Goal: Task Accomplishment & Management: Use online tool/utility

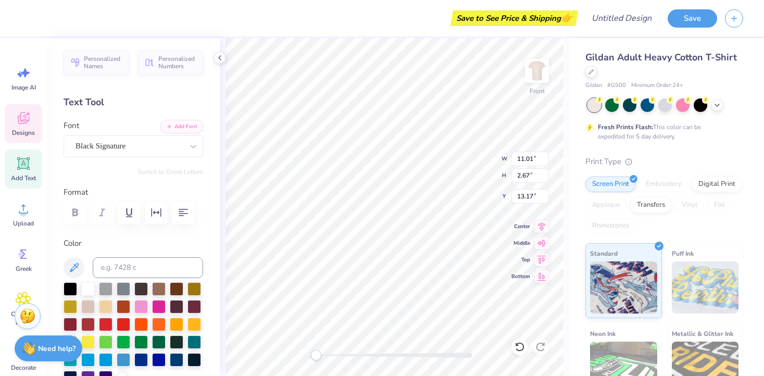
scroll to position [0, 1]
type textarea "Kappa Delta"
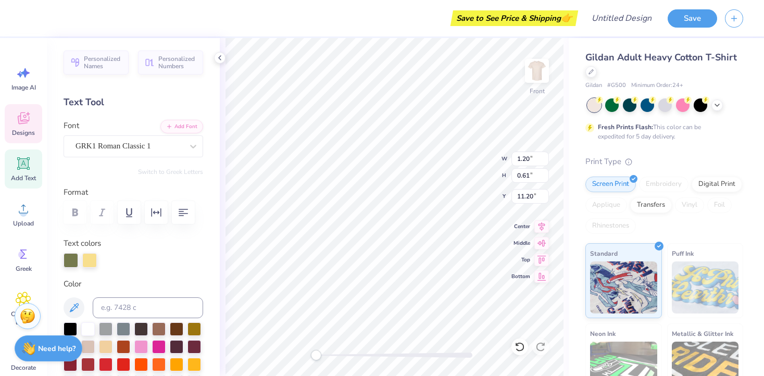
type input "1.20"
type input "0.61"
type input "11.20"
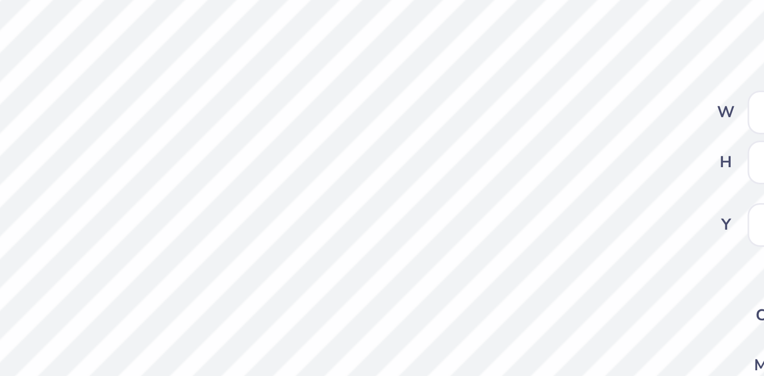
type textarea "KD"
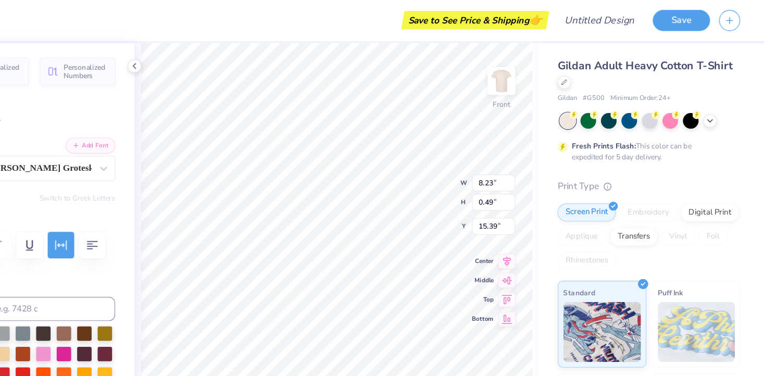
scroll to position [0, 1]
type textarea "SHAMROCK 2025"
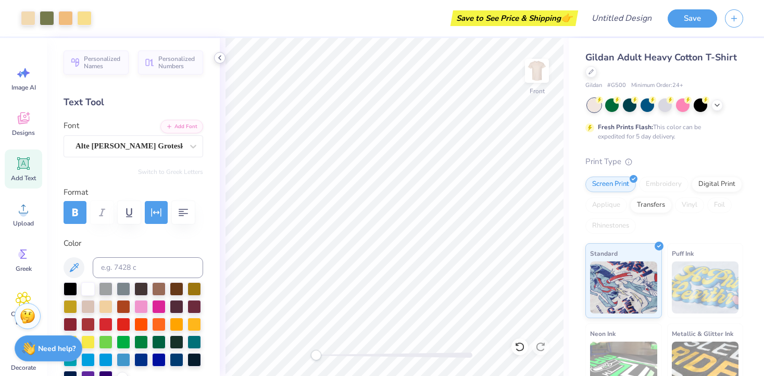
click at [217, 59] on icon at bounding box center [220, 58] width 8 height 8
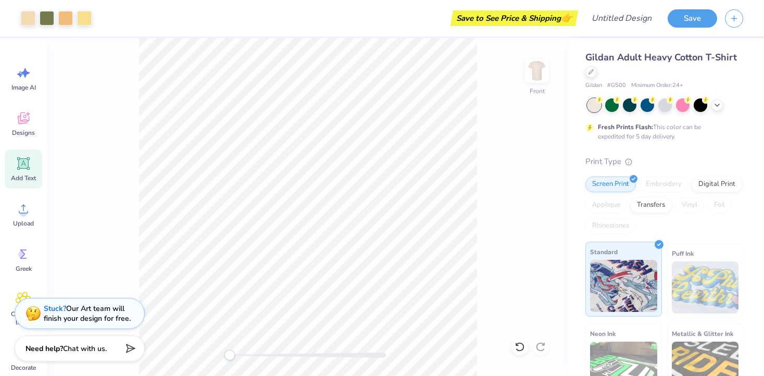
scroll to position [103, 0]
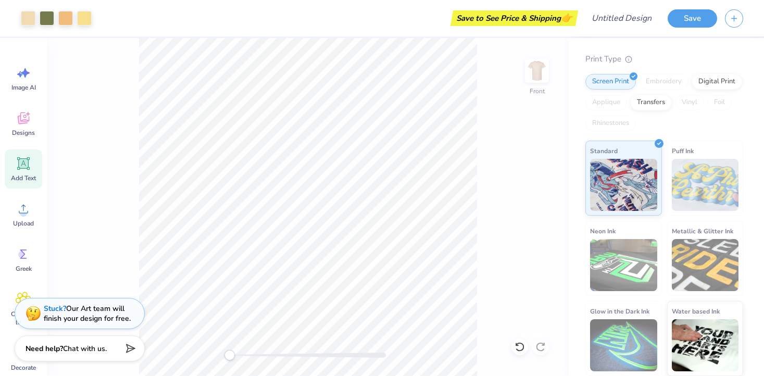
click at [540, 347] on div "Front" at bounding box center [308, 207] width 522 height 338
click at [535, 344] on div "Front" at bounding box center [308, 207] width 522 height 338
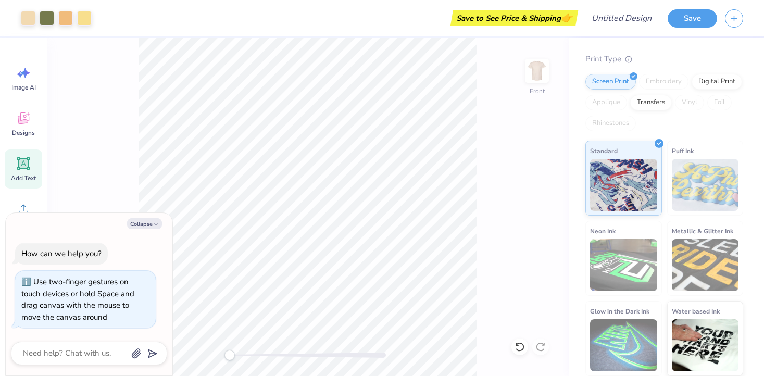
click at [173, 348] on div "Front" at bounding box center [308, 207] width 522 height 338
click at [536, 72] on img at bounding box center [537, 71] width 42 height 42
click at [539, 73] on img at bounding box center [537, 71] width 42 height 42
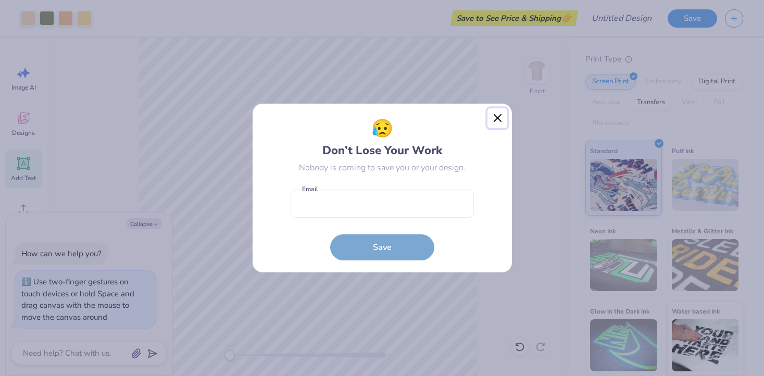
click at [496, 122] on button "Close" at bounding box center [498, 118] width 20 height 20
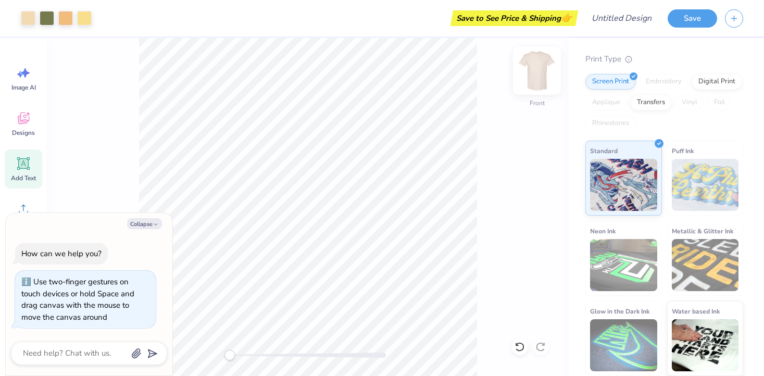
click at [538, 77] on img at bounding box center [537, 71] width 42 height 42
click at [23, 161] on icon at bounding box center [23, 163] width 13 height 13
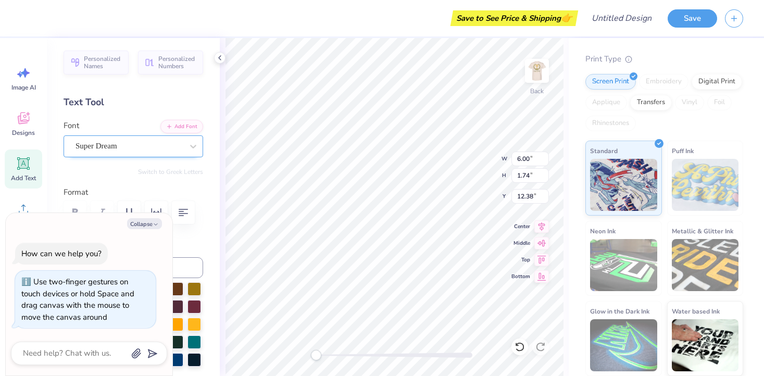
click at [146, 142] on div "Super Dream" at bounding box center [128, 146] width 109 height 16
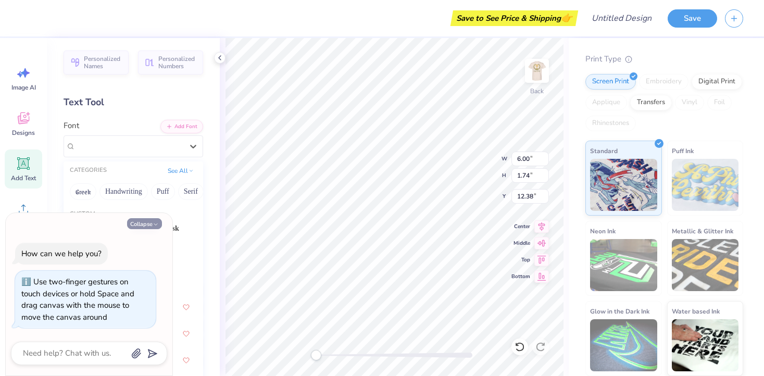
click at [156, 224] on polyline "button" at bounding box center [155, 224] width 3 height 2
type textarea "x"
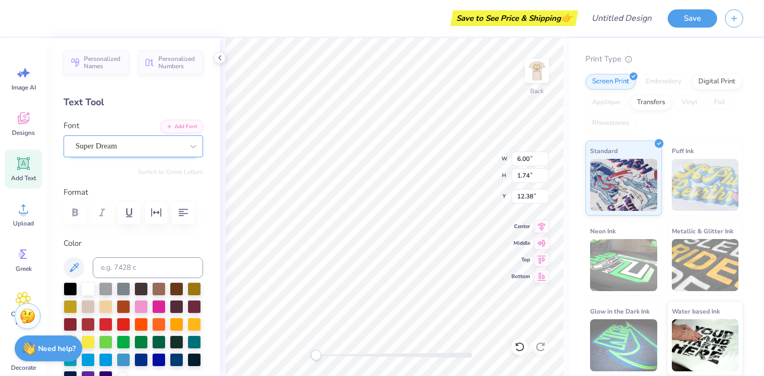
click at [107, 151] on div "Super Dream" at bounding box center [128, 146] width 109 height 16
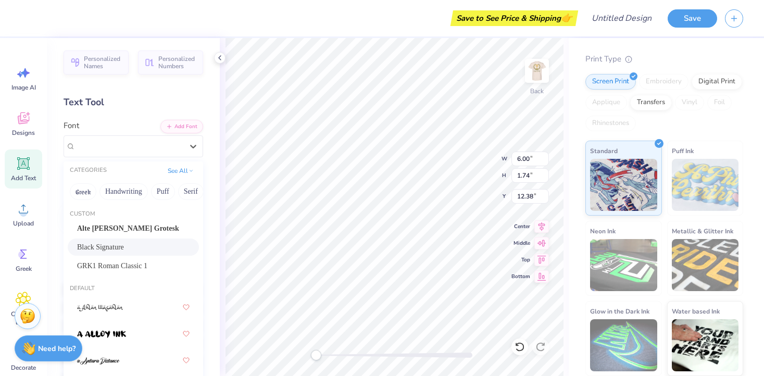
click at [111, 246] on span "Black Signature" at bounding box center [100, 247] width 47 height 11
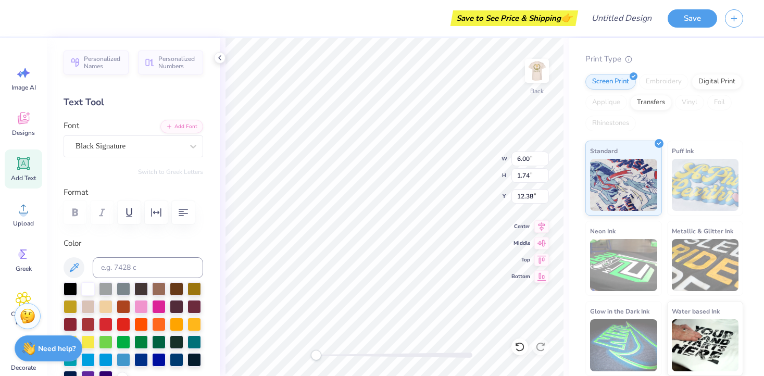
scroll to position [1, 1]
type textarea "kappa delta"
click at [142, 341] on div at bounding box center [141, 341] width 14 height 14
click at [123, 338] on div at bounding box center [124, 341] width 14 height 14
click at [158, 338] on div at bounding box center [159, 341] width 14 height 14
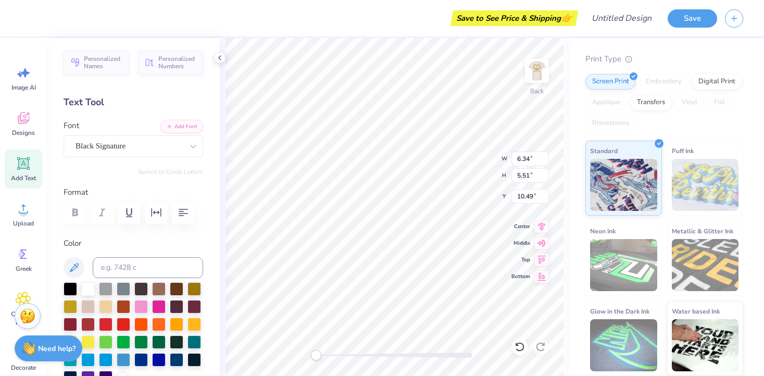
scroll to position [1, 0]
type textarea "kappa delta"
click at [531, 72] on img at bounding box center [537, 71] width 42 height 42
type input "5.27"
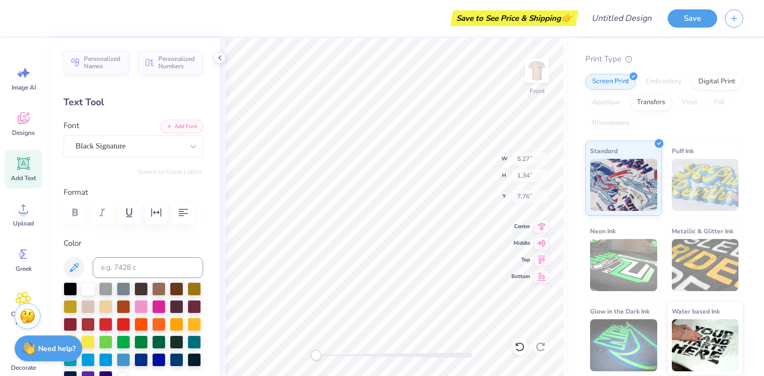
type input "1.34"
type input "7.76"
type input "10.45"
type input "2.39"
type input "13.30"
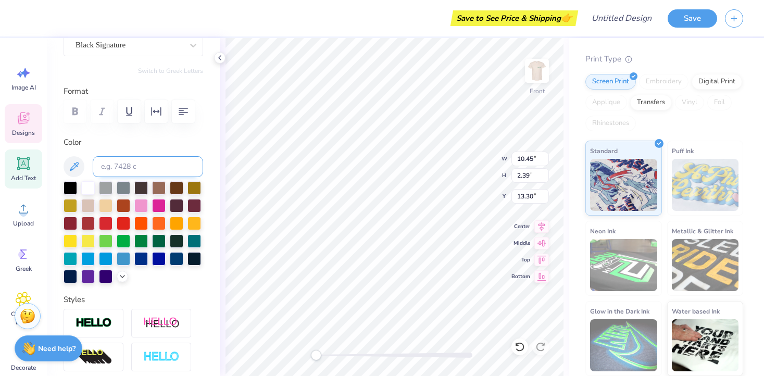
scroll to position [105, 0]
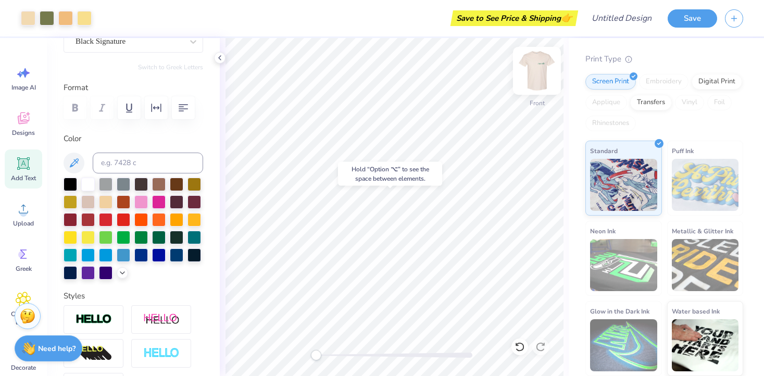
click at [536, 69] on img at bounding box center [537, 71] width 42 height 42
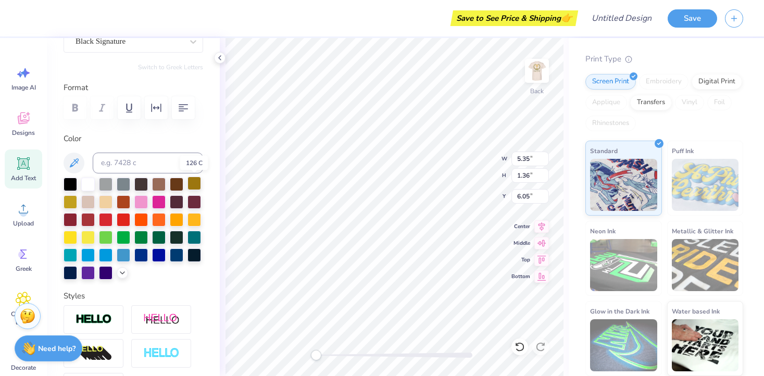
click at [195, 183] on div at bounding box center [195, 184] width 14 height 14
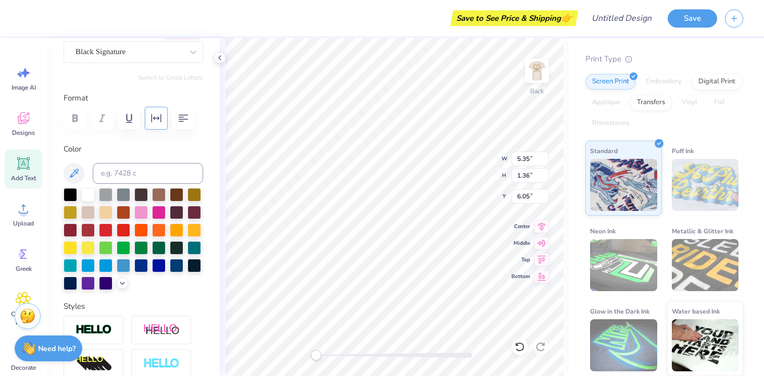
scroll to position [100, 0]
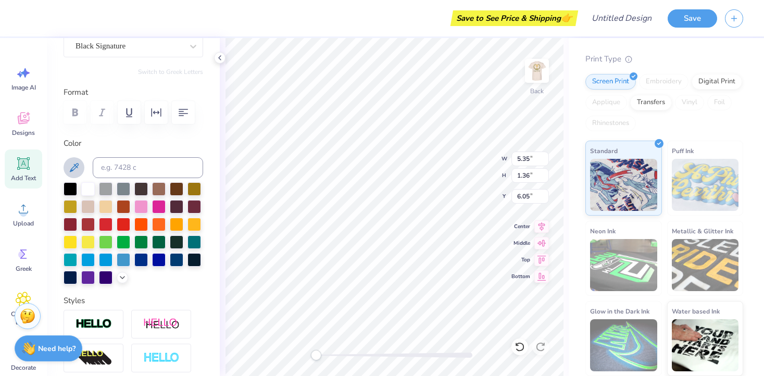
click at [73, 169] on icon at bounding box center [74, 167] width 13 height 13
click at [538, 76] on div "Back W 5.35 5.35 " H 1.36 1.36 " Y 6.05 6.05 " Center [GEOGRAPHIC_DATA]" at bounding box center [394, 207] width 349 height 338
click at [535, 72] on img at bounding box center [537, 71] width 42 height 42
click at [71, 166] on icon at bounding box center [74, 167] width 13 height 13
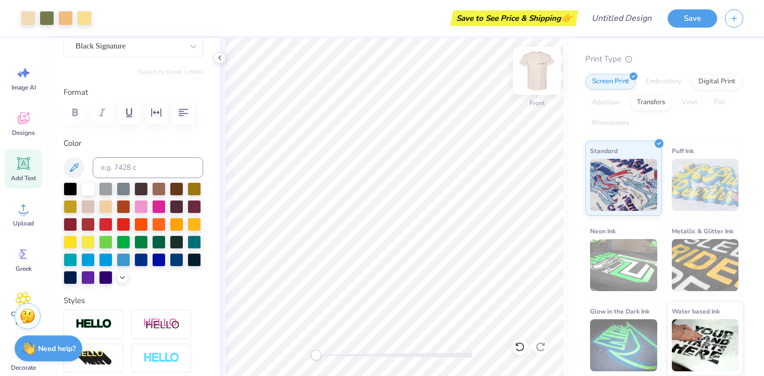
click at [537, 71] on img at bounding box center [537, 71] width 42 height 42
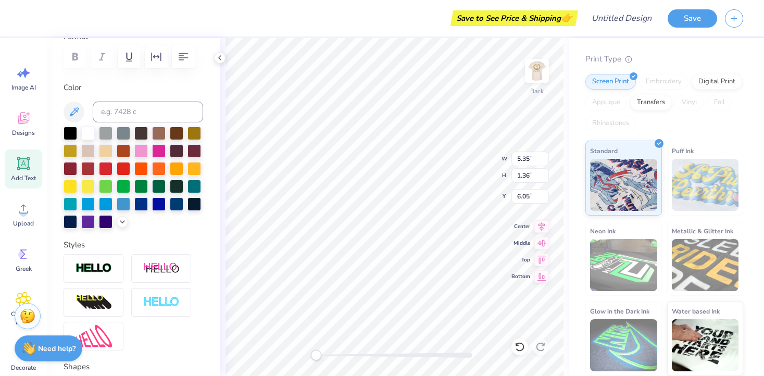
scroll to position [169, 0]
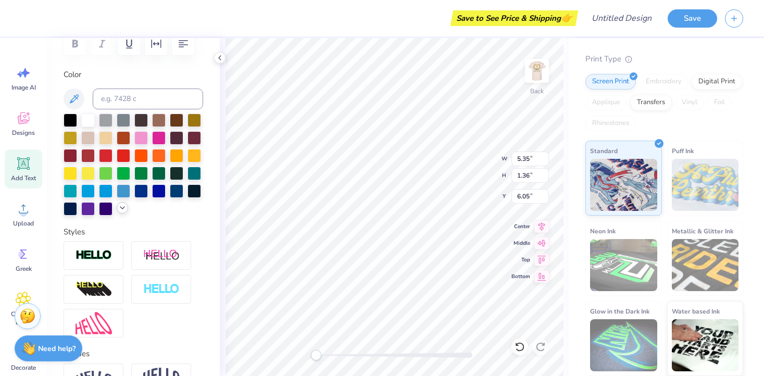
click at [120, 210] on icon at bounding box center [122, 208] width 8 height 8
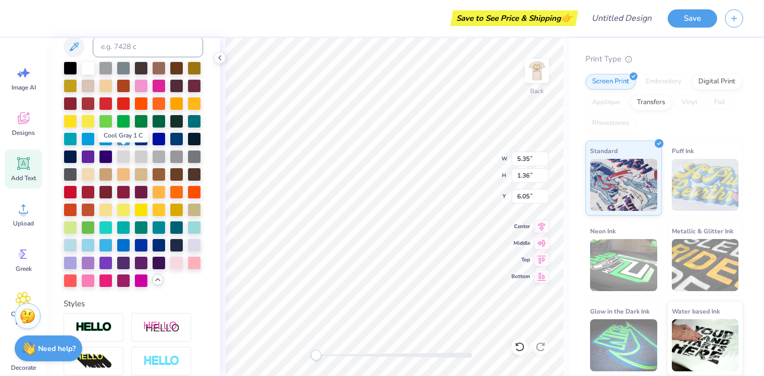
scroll to position [222, 0]
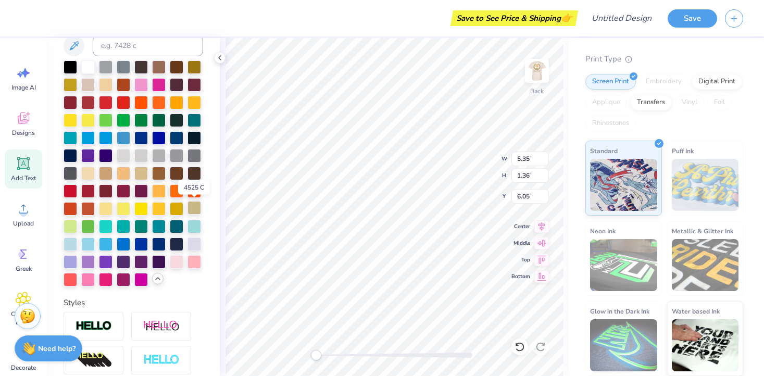
click at [194, 208] on div at bounding box center [195, 208] width 14 height 14
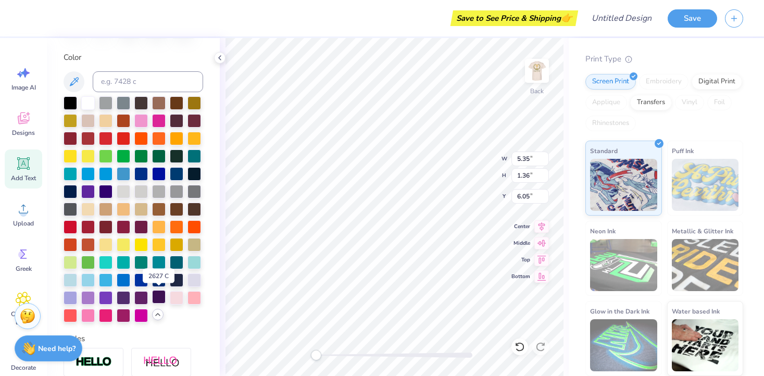
scroll to position [184, 0]
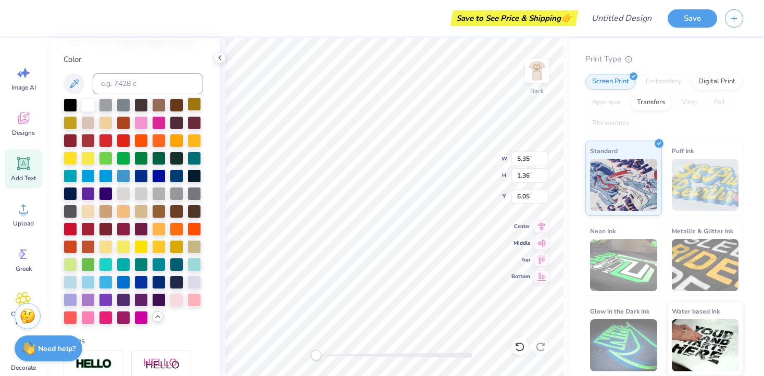
click at [193, 108] on div at bounding box center [195, 104] width 14 height 14
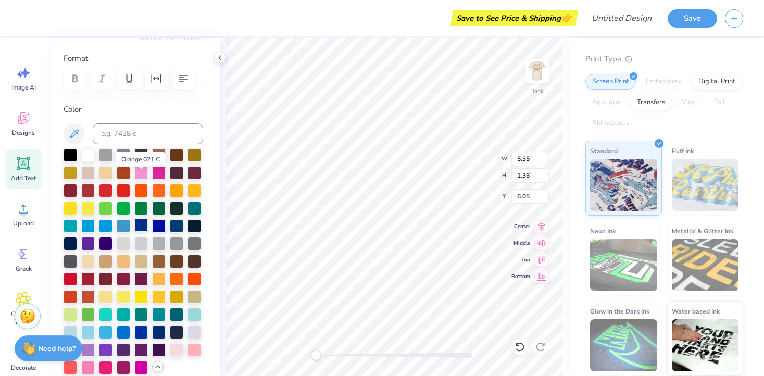
scroll to position [147, 0]
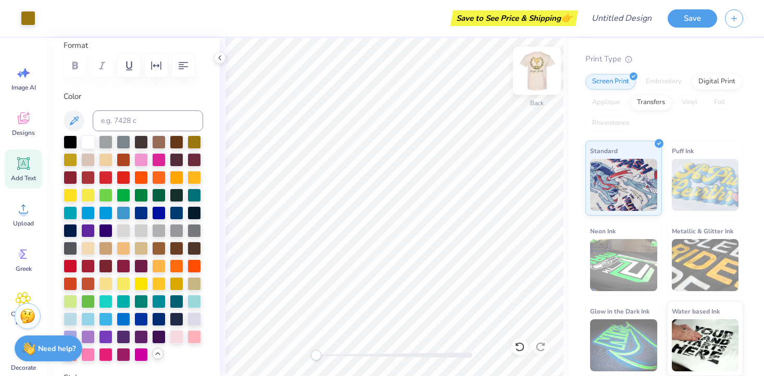
click at [541, 71] on img at bounding box center [537, 71] width 42 height 42
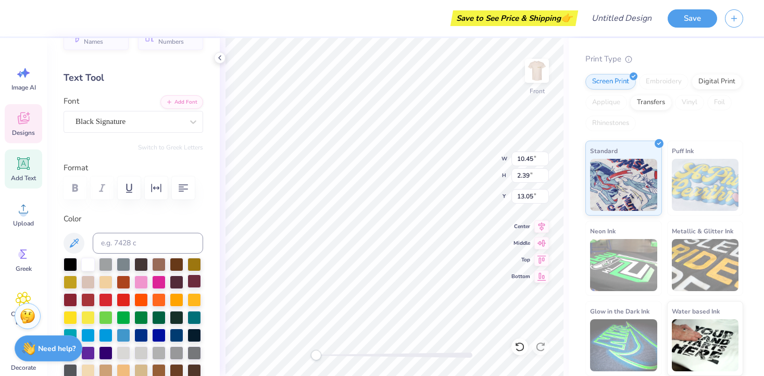
scroll to position [0, 0]
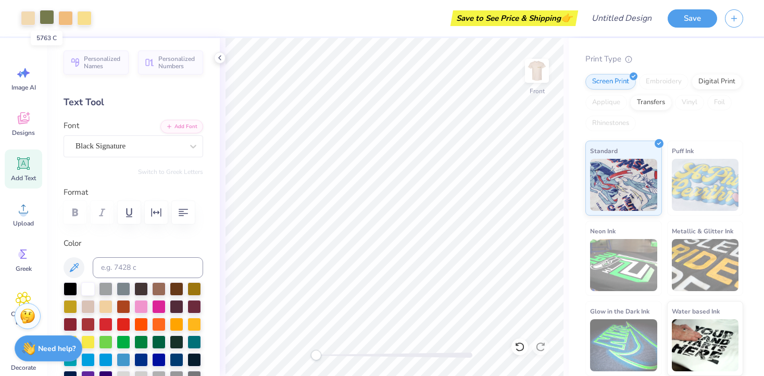
click at [51, 17] on div at bounding box center [47, 17] width 15 height 15
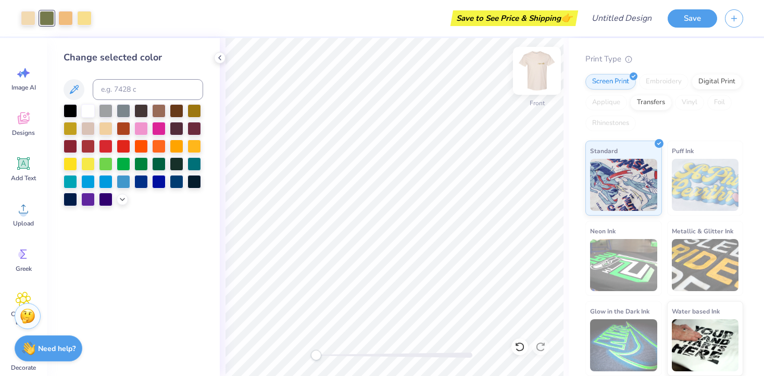
click at [537, 73] on img at bounding box center [537, 71] width 42 height 42
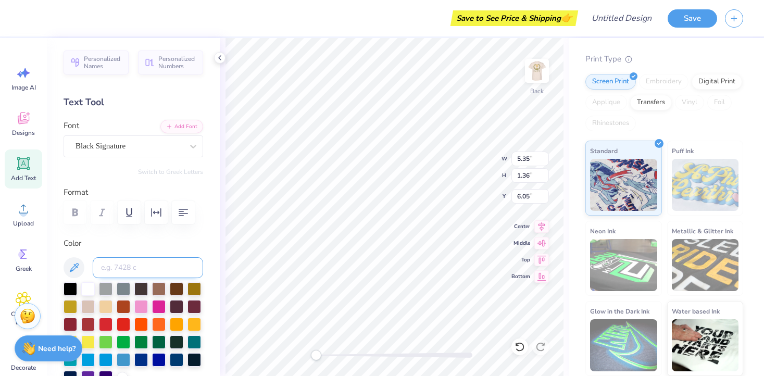
click at [129, 261] on input at bounding box center [148, 267] width 110 height 21
type input "5763"
click at [538, 68] on img at bounding box center [537, 71] width 42 height 42
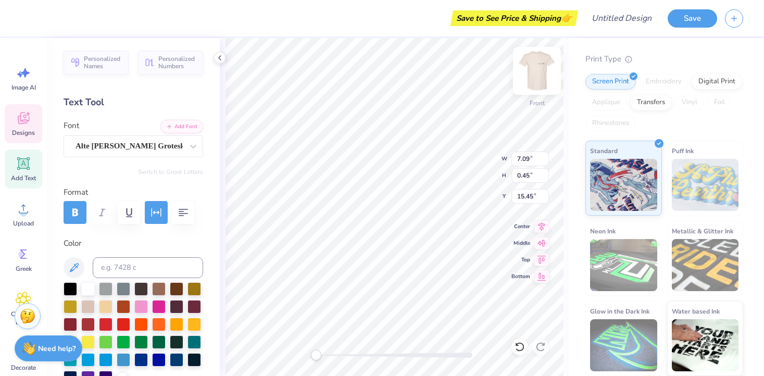
click at [527, 69] on img at bounding box center [537, 71] width 42 height 42
type input "7.20"
type input "0.46"
type input "13.86"
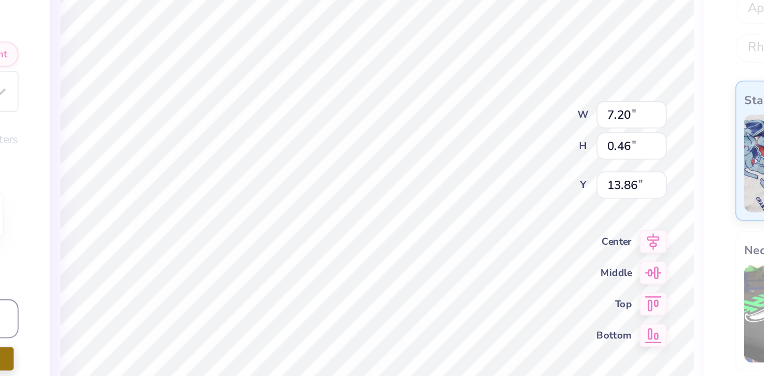
type input "5.35"
type input "1.36"
type input "6.05"
type input "7.20"
type input "0.46"
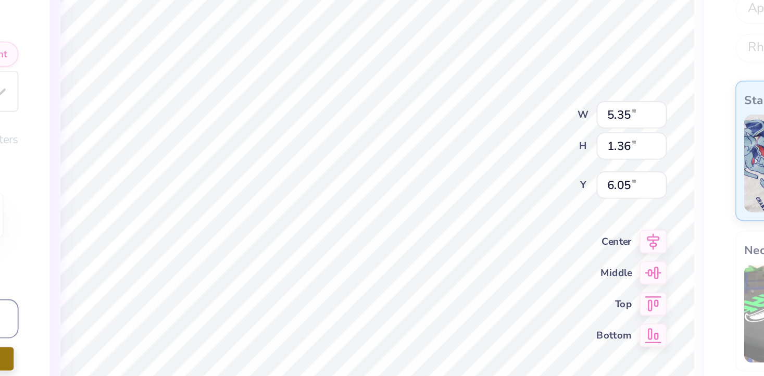
type input "13.86"
type input "7.23"
type input "1.84"
type input "5.57"
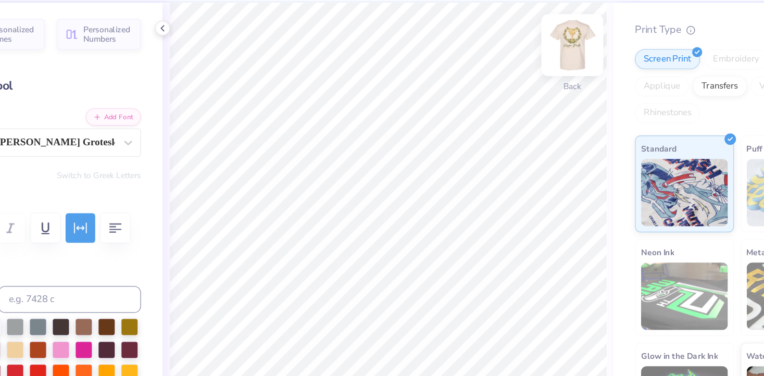
click at [536, 78] on img at bounding box center [537, 71] width 42 height 42
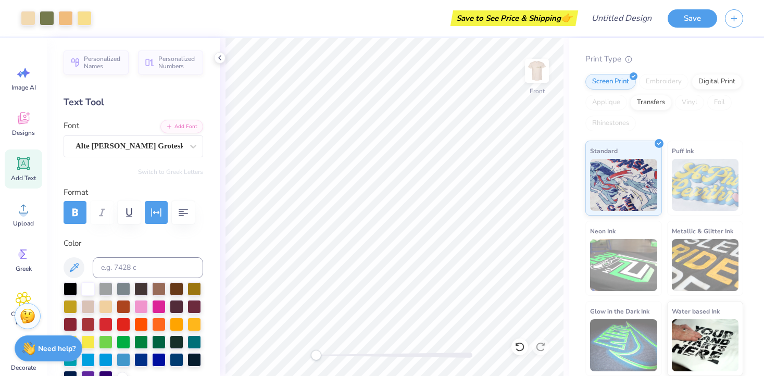
click at [28, 168] on icon at bounding box center [24, 164] width 10 height 10
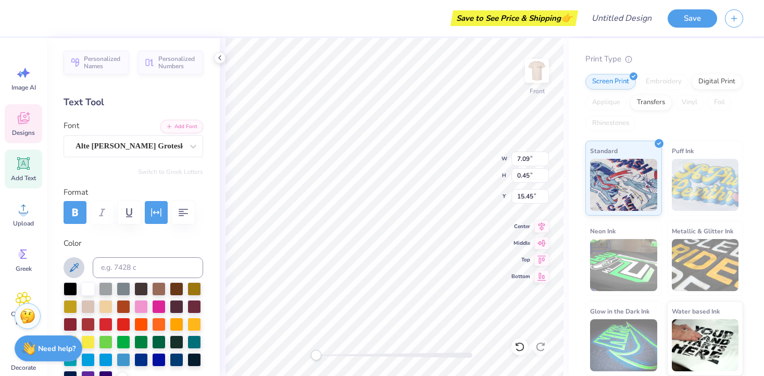
click at [77, 264] on icon at bounding box center [74, 267] width 9 height 9
type textarea "PREVENT [MEDICAL_DATA] AMERICA"
type input "14.42"
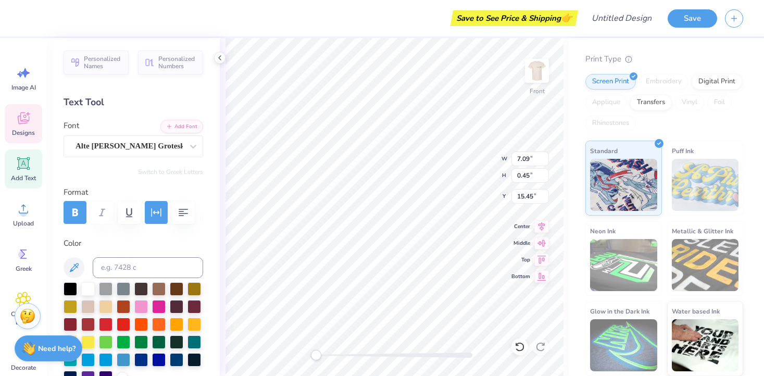
type input "19.14"
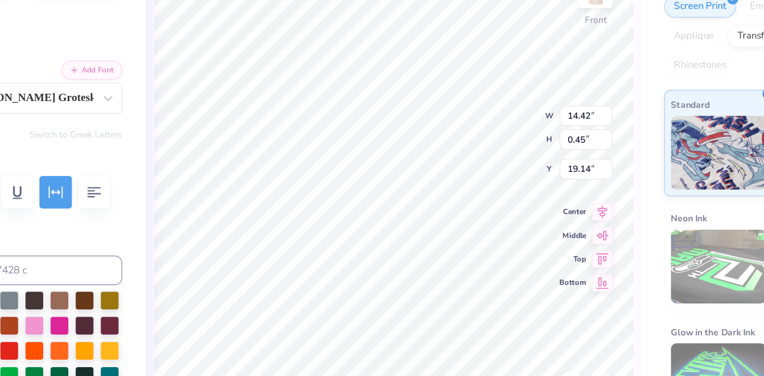
type textarea "PREVENT [MEDICAL_DATA] AMERICA"
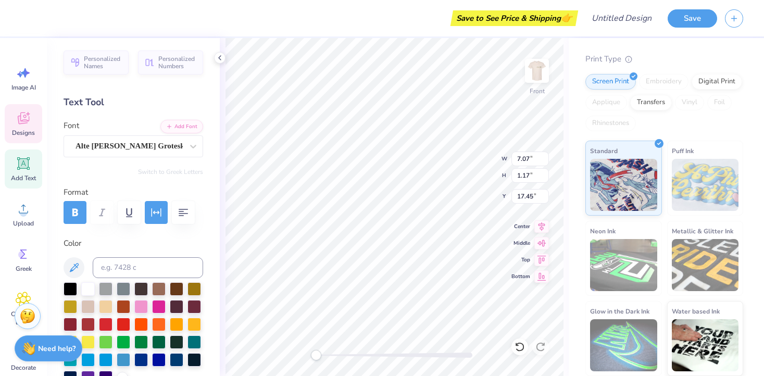
scroll to position [1, 1]
type textarea "GIRL SCOUTS OF AMERICA"
type textarea "PREVENT [MEDICAL_DATA] AMERICA"
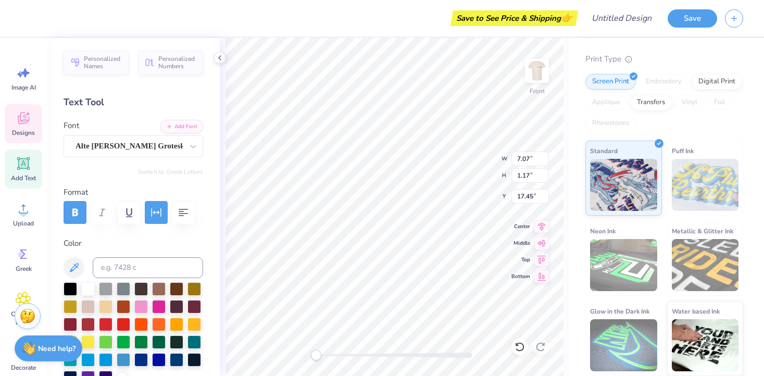
type input "5.76"
type input "19.33"
type textarea "GIRL SCOUTS OF AMERICA"
click at [155, 214] on icon "button" at bounding box center [156, 212] width 13 height 13
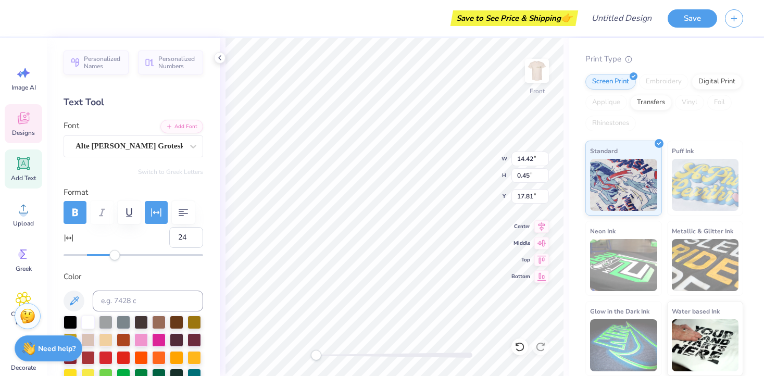
type input "23"
drag, startPoint x: 121, startPoint y: 256, endPoint x: 113, endPoint y: 255, distance: 7.9
click at [113, 255] on div "Accessibility label" at bounding box center [113, 255] width 10 height 10
type input "2"
drag, startPoint x: 113, startPoint y: 255, endPoint x: 90, endPoint y: 254, distance: 23.5
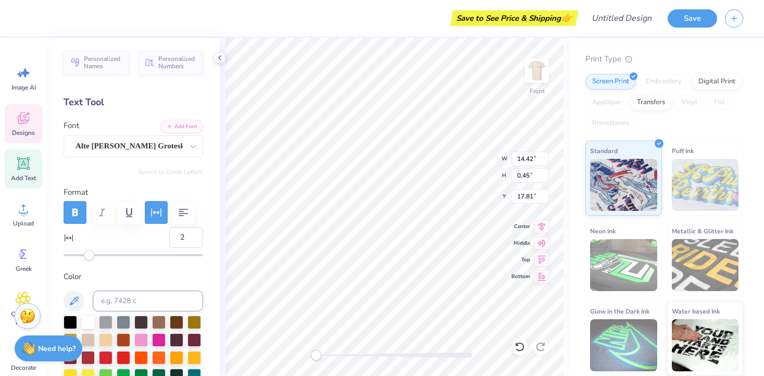
click at [90, 254] on div "Accessibility label" at bounding box center [89, 255] width 10 height 10
type input "12"
drag, startPoint x: 90, startPoint y: 254, endPoint x: 101, endPoint y: 256, distance: 11.8
click at [101, 256] on div "Accessibility label" at bounding box center [98, 255] width 10 height 10
type input "11.61"
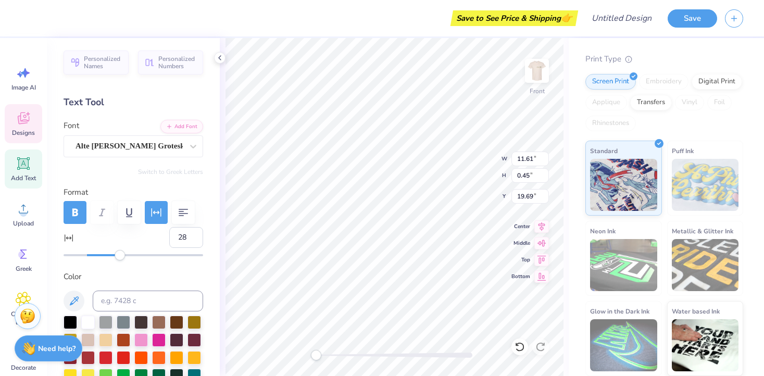
type input "19.69"
type input "12"
drag, startPoint x: 127, startPoint y: 254, endPoint x: 101, endPoint y: 257, distance: 26.2
click at [101, 257] on div at bounding box center [134, 255] width 140 height 10
type input "9.54"
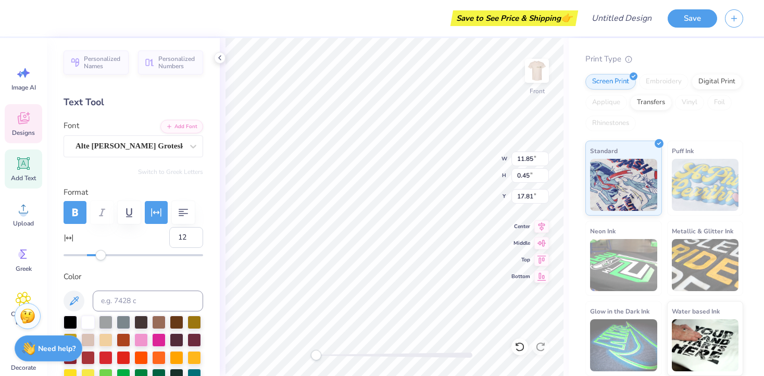
type input "19.69"
type input "11.85"
type input "16.66"
type input "9.54"
type input "18.22"
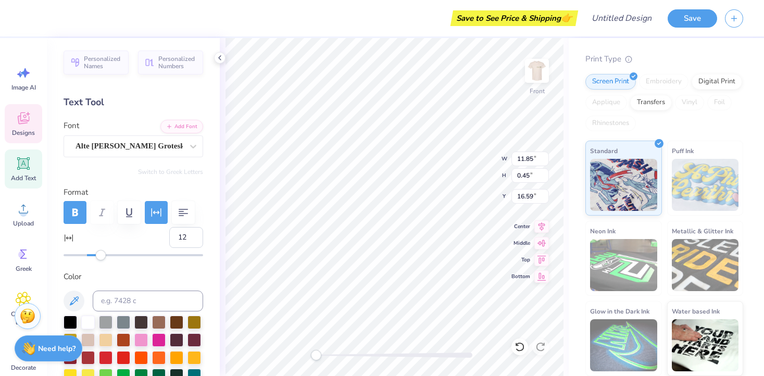
type input "0"
type input "10.45"
type input "2.39"
type input "13.05"
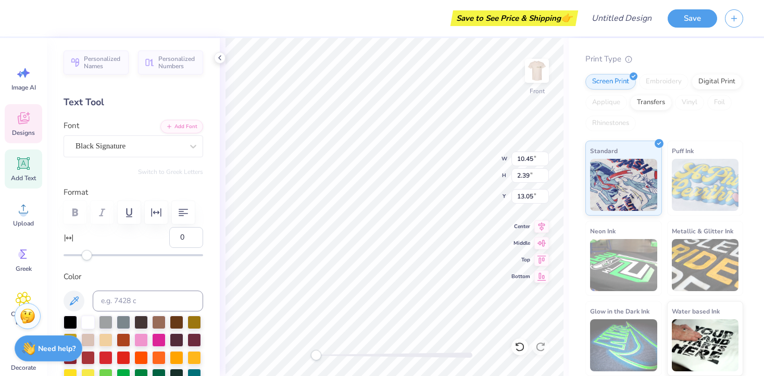
type textarea "S"
type textarea "supporting"
type input "7.79"
type input "2.52"
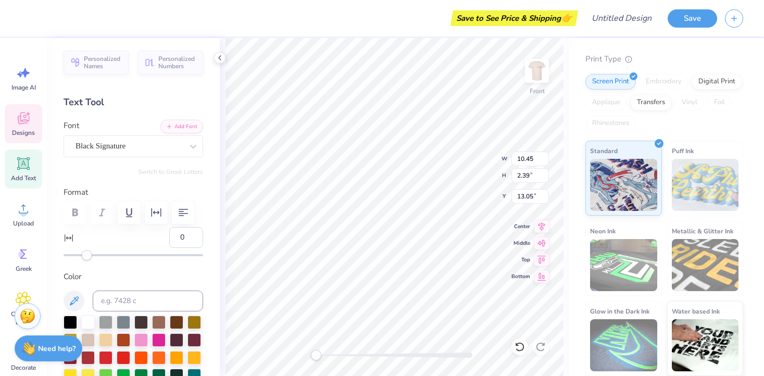
type input "16.98"
click at [77, 300] on icon at bounding box center [74, 300] width 9 height 9
click at [75, 300] on icon at bounding box center [74, 301] width 13 height 13
type input "7.09"
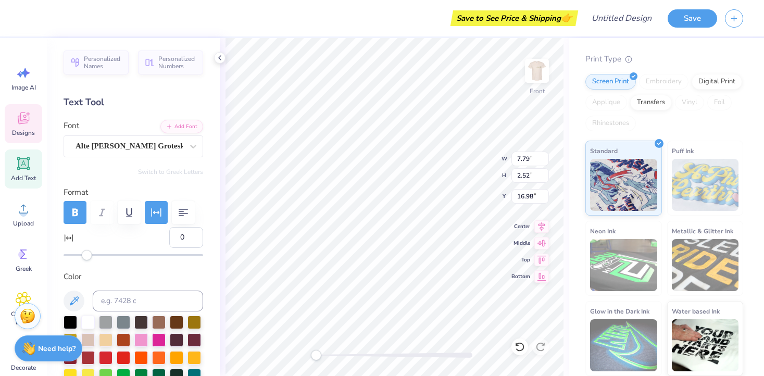
type input "0.45"
type input "15.45"
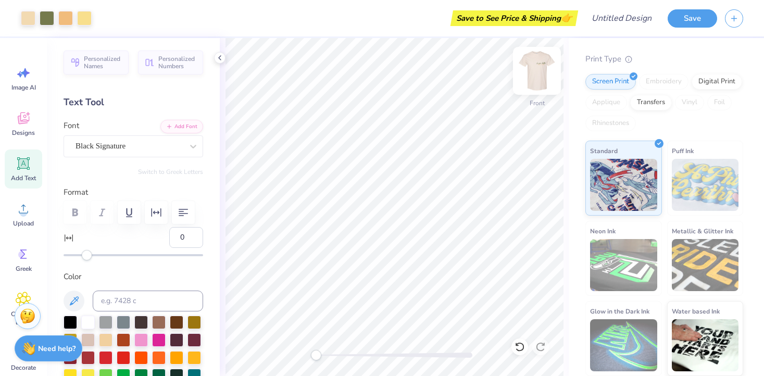
click at [533, 79] on img at bounding box center [537, 71] width 42 height 42
click at [536, 69] on img at bounding box center [537, 71] width 42 height 42
click at [539, 72] on img at bounding box center [537, 71] width 42 height 42
click at [536, 74] on img at bounding box center [537, 71] width 42 height 42
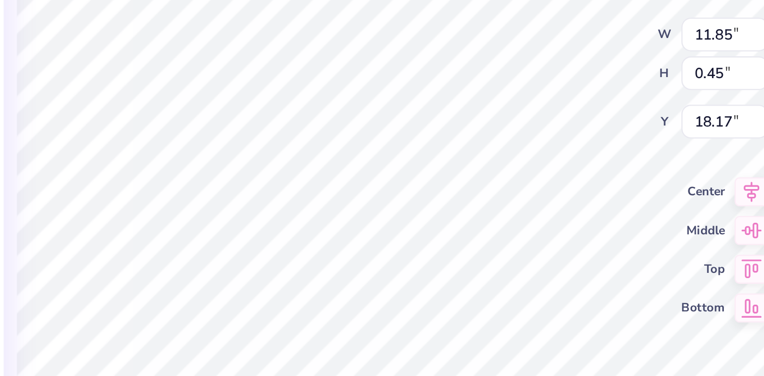
type input "12"
type input "9.54"
type input "19.43"
type input "10.11"
type input "0.38"
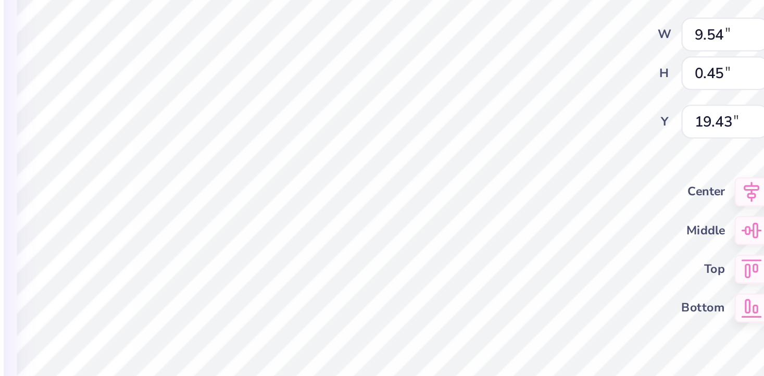
type input "18.24"
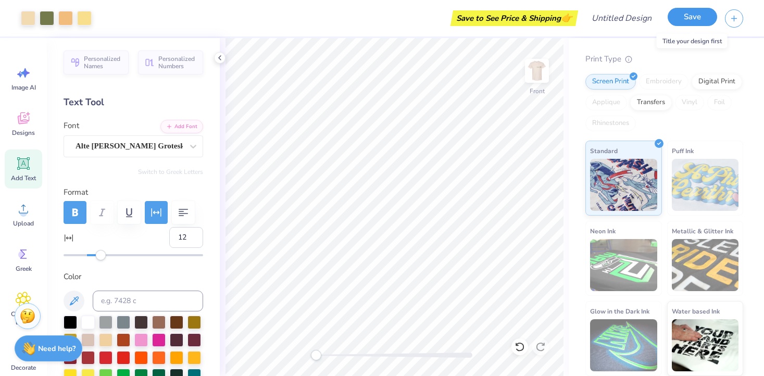
click at [683, 13] on button "Save" at bounding box center [692, 17] width 49 height 18
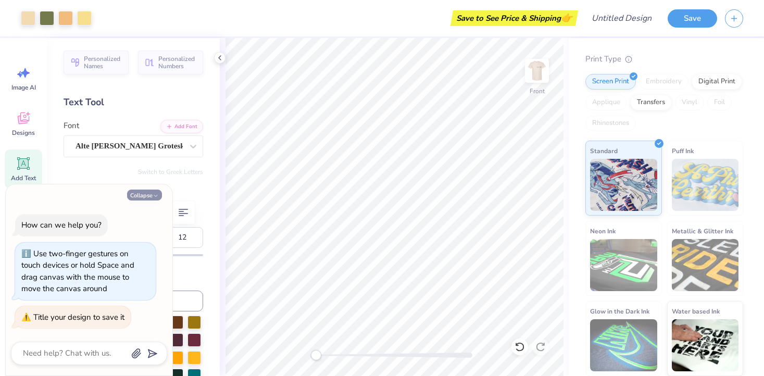
click at [141, 195] on button "Collapse" at bounding box center [144, 195] width 35 height 11
type textarea "x"
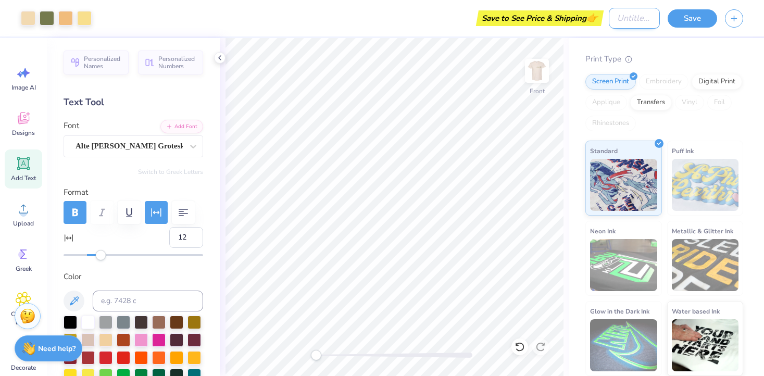
click at [620, 18] on input "Design Title" at bounding box center [634, 18] width 51 height 21
type input "KD Shamrock shirt 2025"
click at [674, 39] on div "Gildan Adult Heavy Cotton T-Shirt Gildan # G500 Minimum Order: 24 + Fresh Print…" at bounding box center [664, 162] width 158 height 428
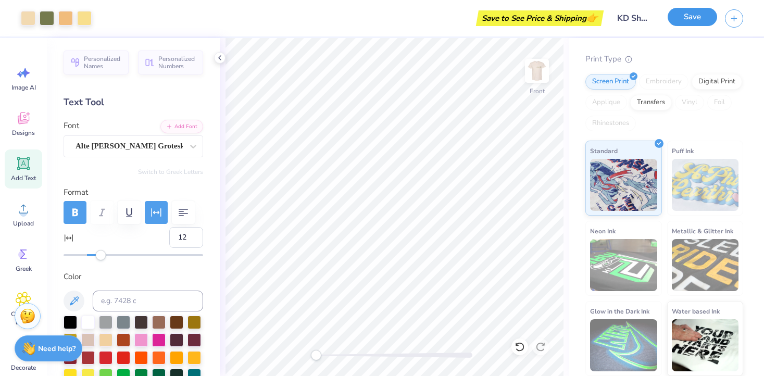
click at [688, 16] on button "Save" at bounding box center [692, 17] width 49 height 18
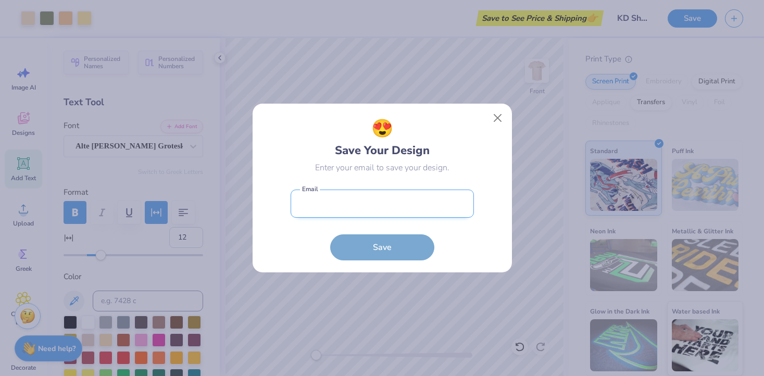
click at [348, 202] on input "email" at bounding box center [382, 204] width 183 height 29
type input "[EMAIL_ADDRESS][DOMAIN_NAME]"
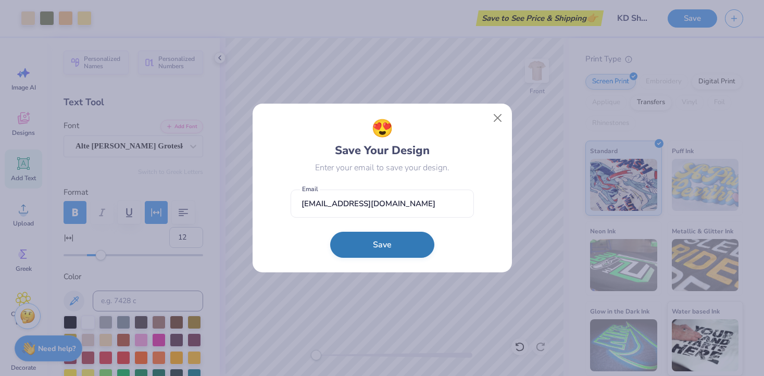
click at [382, 242] on button "Save" at bounding box center [382, 245] width 104 height 26
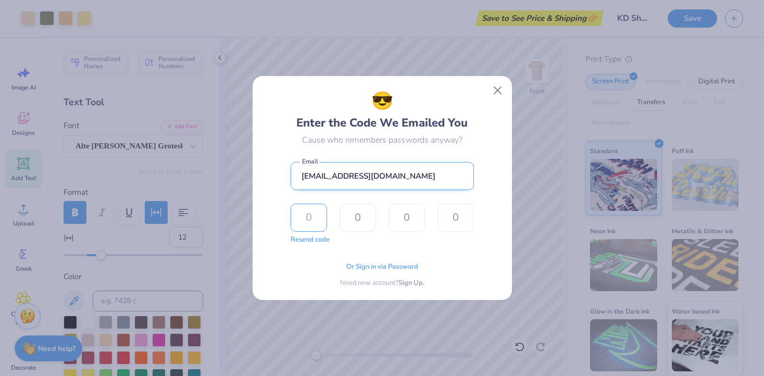
paste input "7574"
type input "7"
type input "5"
type input "7"
type input "4"
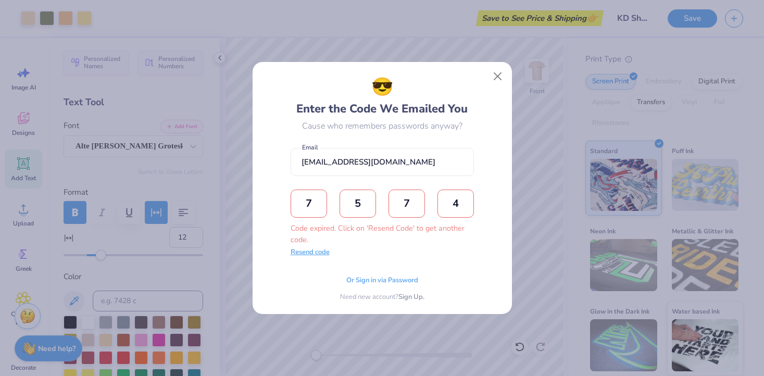
click at [315, 251] on button "Resend code" at bounding box center [310, 252] width 39 height 10
click at [313, 198] on input "text" at bounding box center [309, 204] width 36 height 28
paste input "1078"
type input "1"
type input "0"
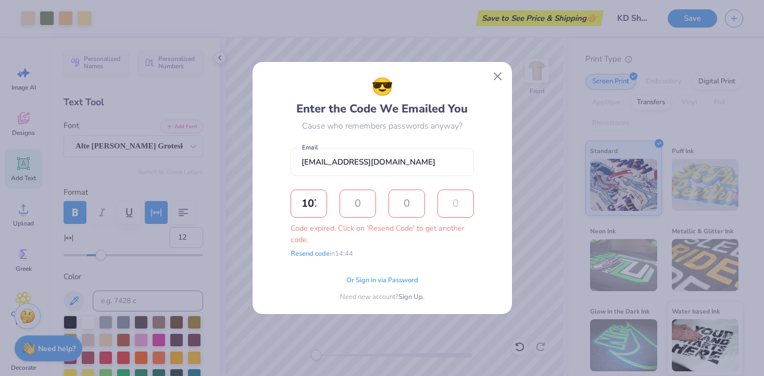
type input "7"
type input "8"
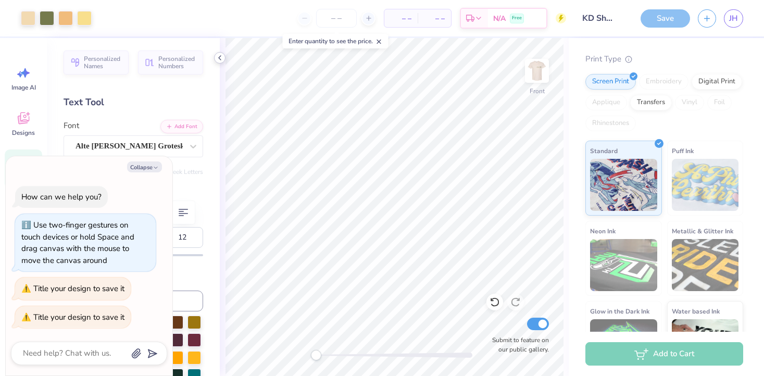
click at [220, 56] on polyline at bounding box center [220, 58] width 2 height 4
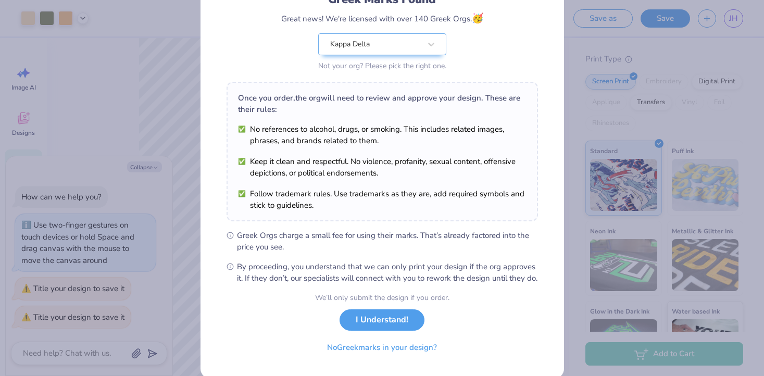
scroll to position [111, 0]
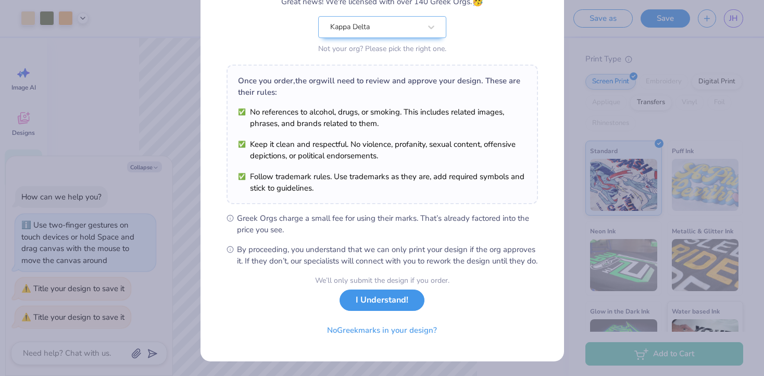
click at [372, 297] on button "I Understand!" at bounding box center [382, 300] width 85 height 21
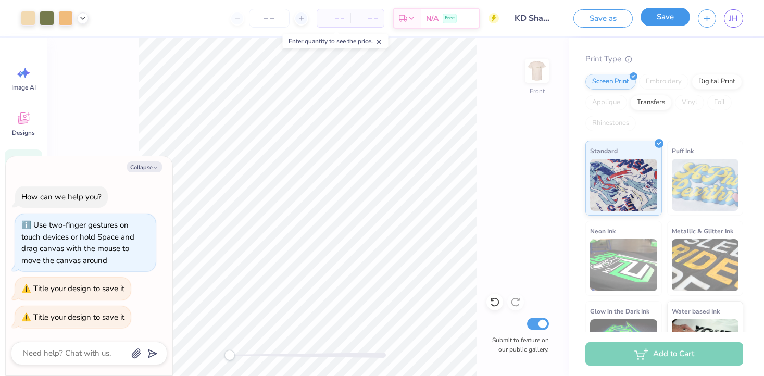
click at [660, 20] on button "Save" at bounding box center [665, 17] width 49 height 18
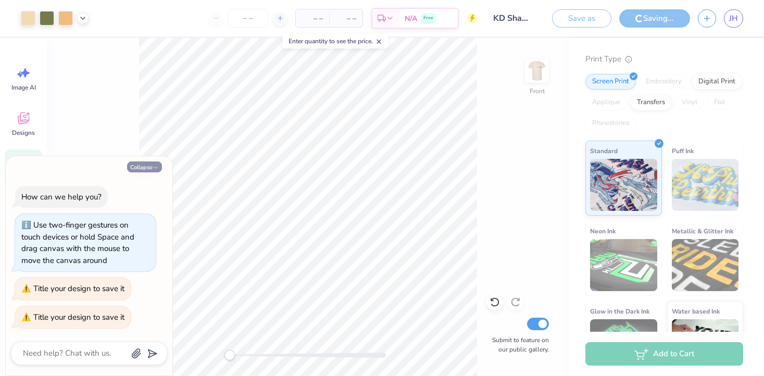
click at [151, 167] on button "Collapse" at bounding box center [144, 166] width 35 height 11
type textarea "x"
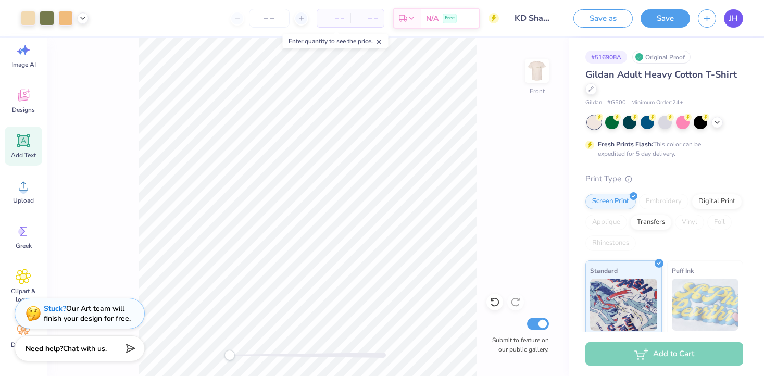
click at [729, 17] on link "JH" at bounding box center [733, 18] width 19 height 18
click at [715, 18] on button "button" at bounding box center [707, 17] width 18 height 18
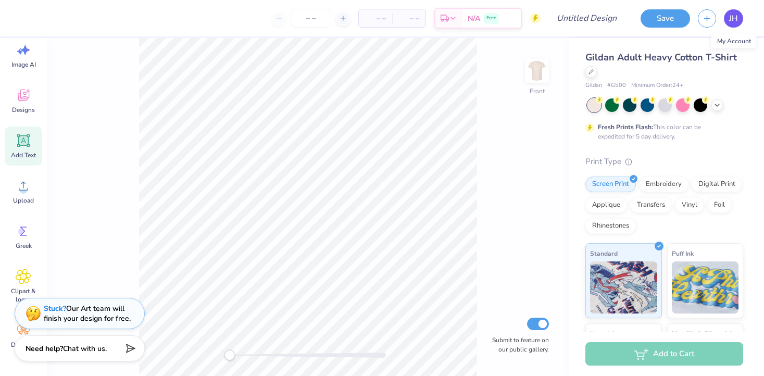
click at [736, 17] on span "JH" at bounding box center [733, 19] width 9 height 12
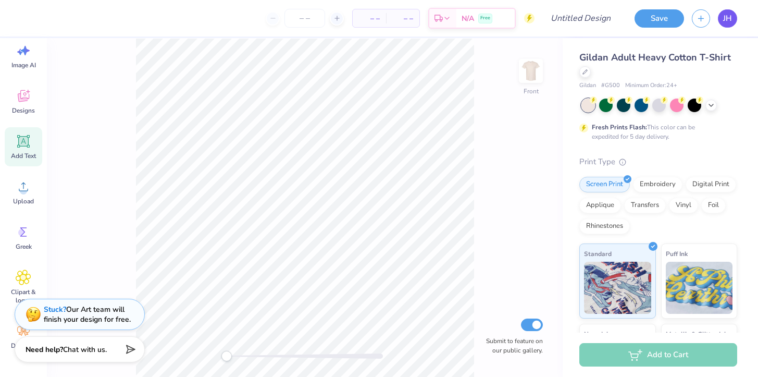
scroll to position [22, 0]
click at [726, 19] on span "JH" at bounding box center [727, 19] width 9 height 12
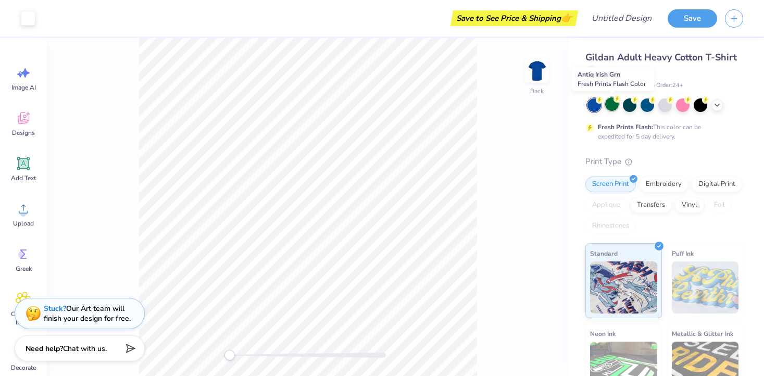
click at [609, 104] on div at bounding box center [612, 104] width 14 height 14
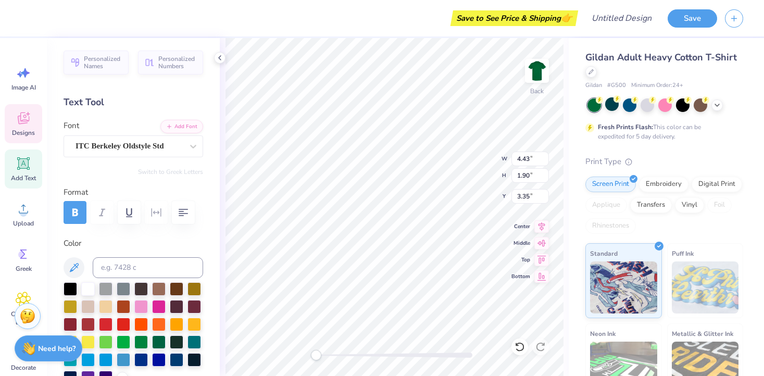
type textarea "Kappa"
type input "2.42"
type input "1.39"
type input "4.93"
type textarea "Delta"
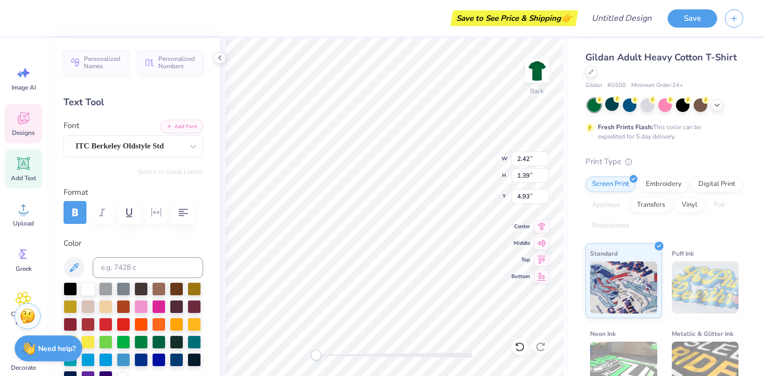
type input "5.18"
type input "1.89"
type input "6.11"
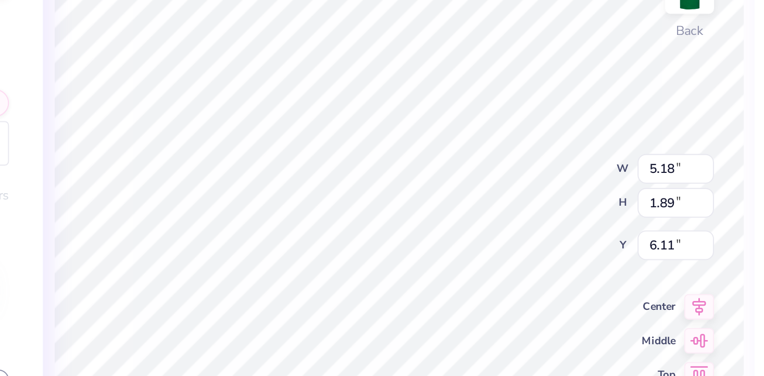
type input "2.42"
type input "1.39"
type input "4.93"
type input "5.18"
type input "1.89"
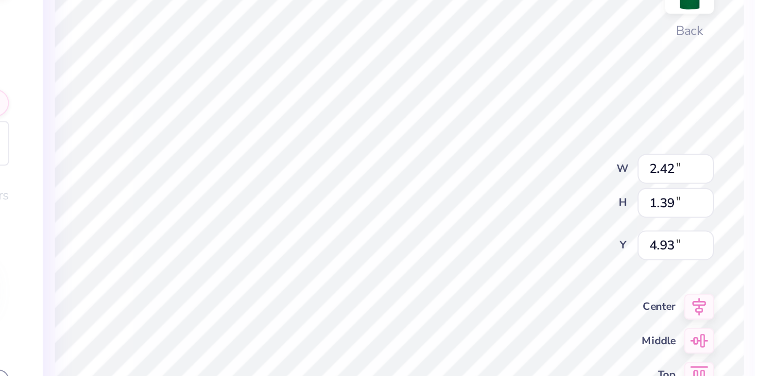
type input "6.11"
type textarea "Delta"
type input "2.42"
type input "1.39"
type input "4.93"
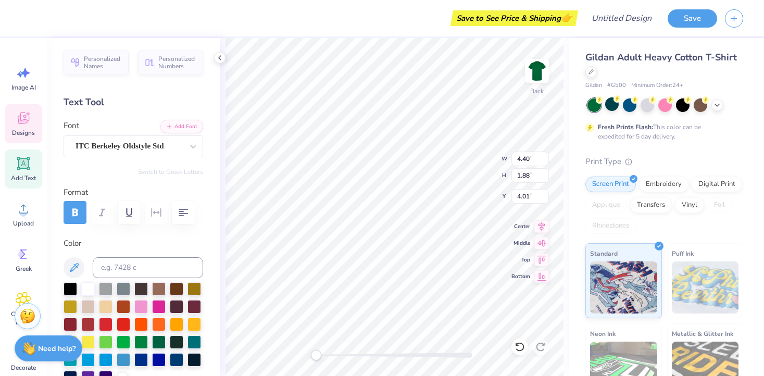
type input "5.17"
type input "1.85"
type input "6.13"
type input "4.40"
type input "1.88"
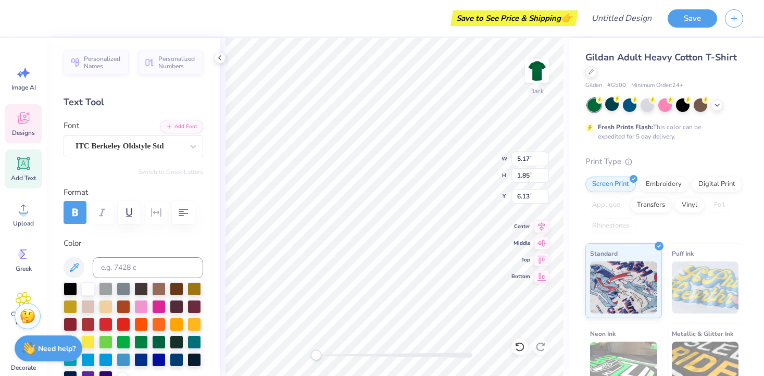
type input "4.01"
click at [24, 167] on icon at bounding box center [24, 164] width 10 height 10
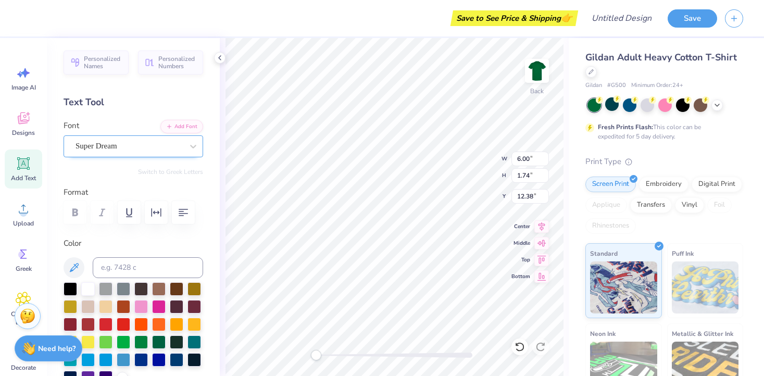
click at [145, 143] on div "Super Dream" at bounding box center [128, 146] width 109 height 16
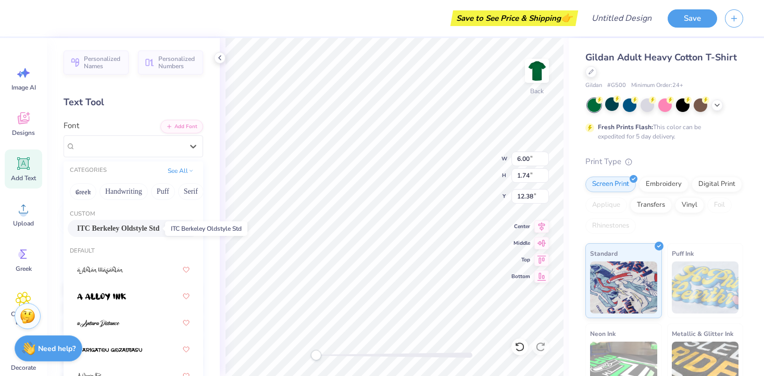
click at [117, 228] on span "ITC Berkeley Oldstyle Std" at bounding box center [118, 228] width 82 height 11
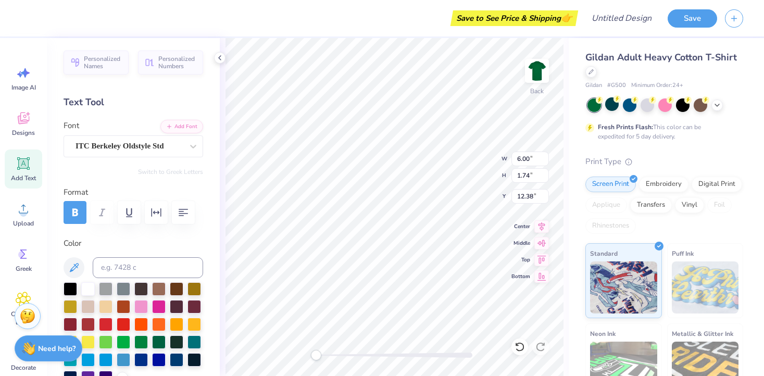
scroll to position [0, 2]
type textarea "shamrock 2025"
click at [540, 68] on img at bounding box center [537, 71] width 42 height 42
click at [533, 78] on img at bounding box center [537, 71] width 42 height 42
click at [538, 70] on img at bounding box center [537, 71] width 42 height 42
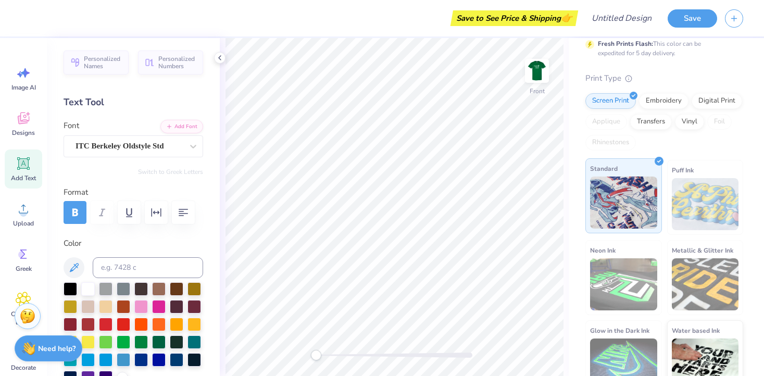
scroll to position [0, 0]
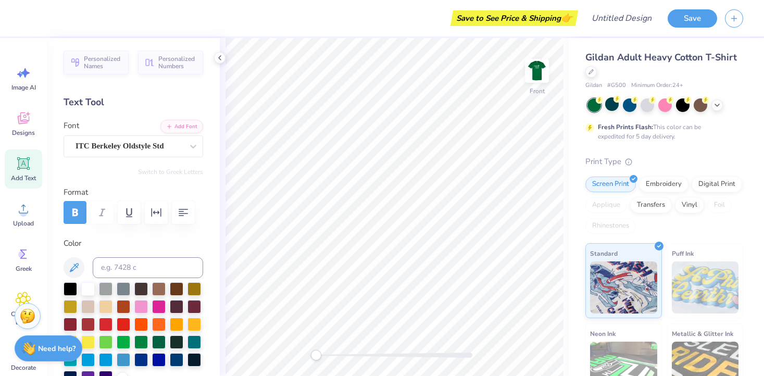
click at [24, 165] on icon at bounding box center [24, 164] width 10 height 10
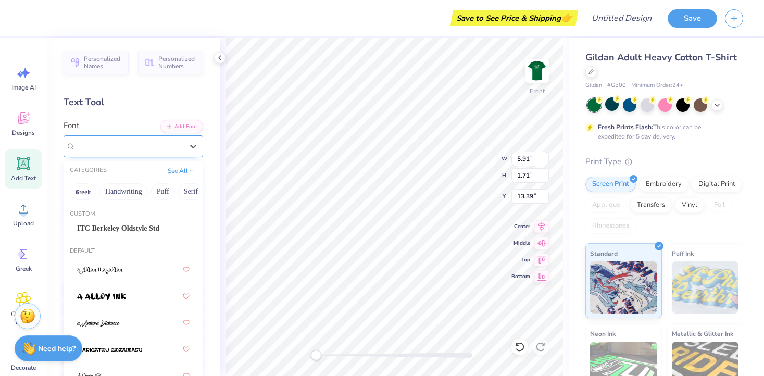
click at [124, 147] on div "Super Dream" at bounding box center [128, 146] width 109 height 16
click at [132, 229] on span "ITC Berkeley Oldstyle Std" at bounding box center [118, 228] width 82 height 11
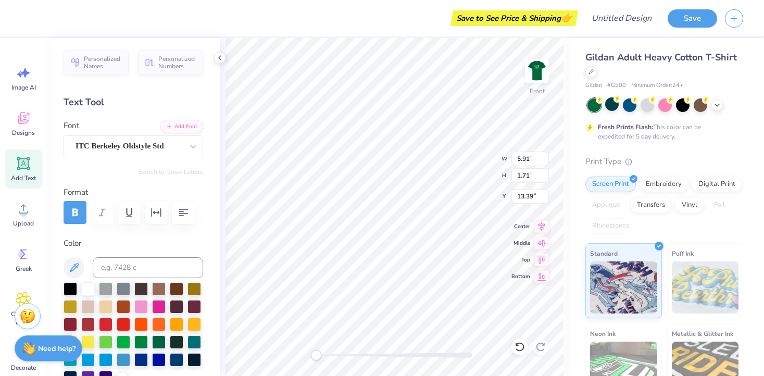
scroll to position [0, 3]
type textarea "Shamrock 2025"
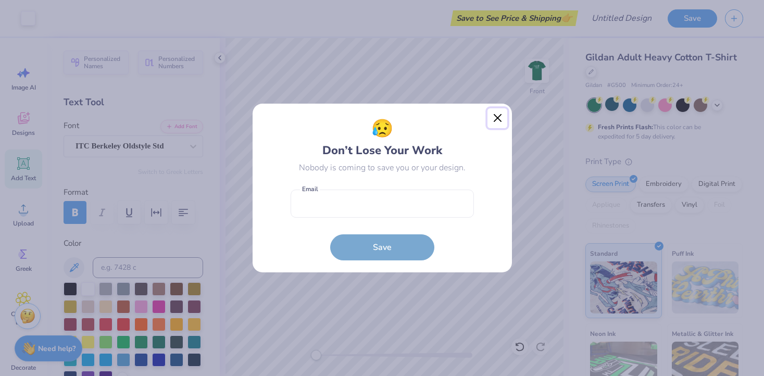
click at [492, 124] on button "Close" at bounding box center [498, 118] width 20 height 20
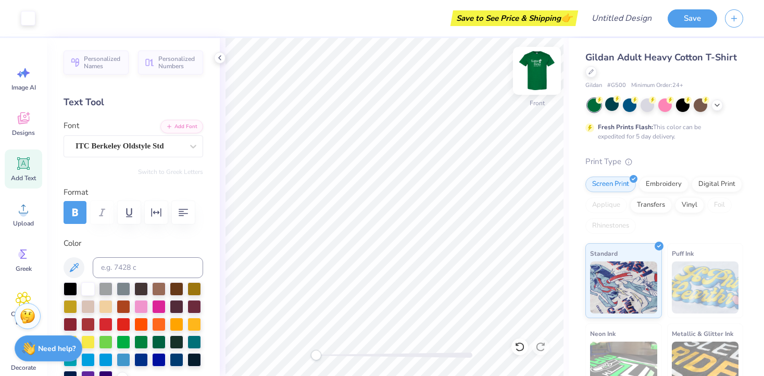
click at [540, 68] on img at bounding box center [537, 71] width 42 height 42
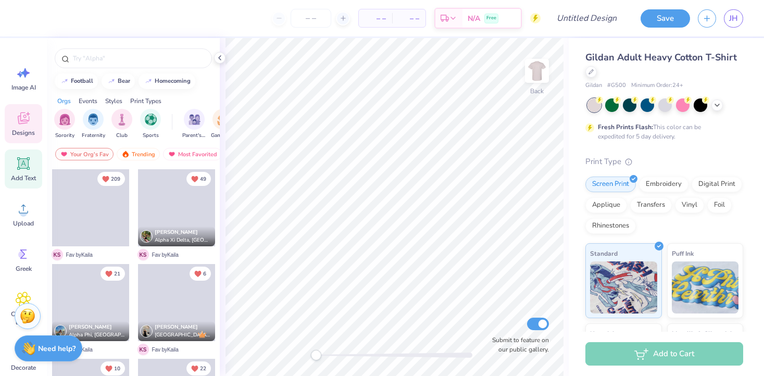
scroll to position [23, 0]
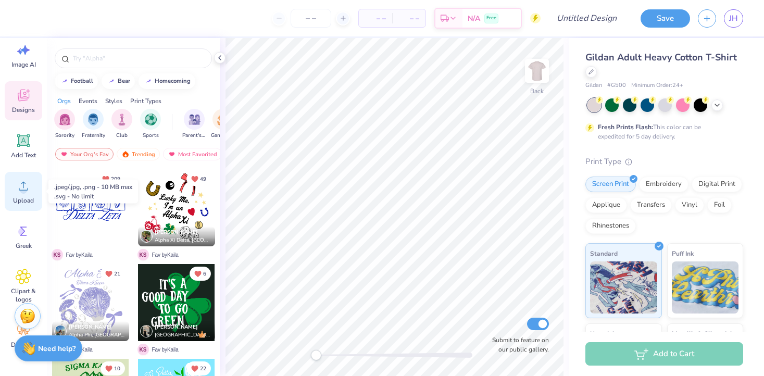
click at [20, 187] on icon at bounding box center [24, 186] width 16 height 16
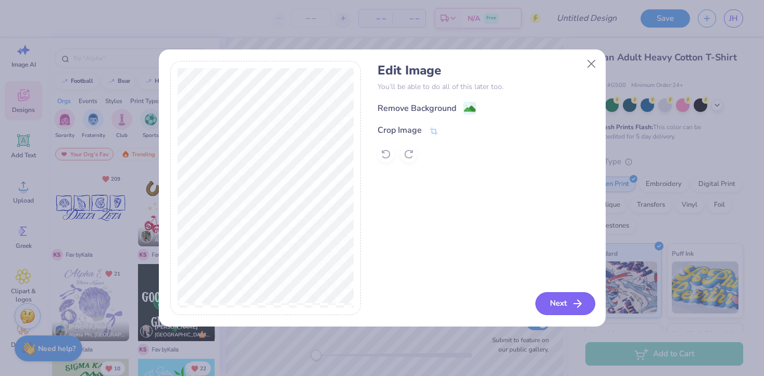
click at [559, 301] on button "Next" at bounding box center [565, 303] width 60 height 23
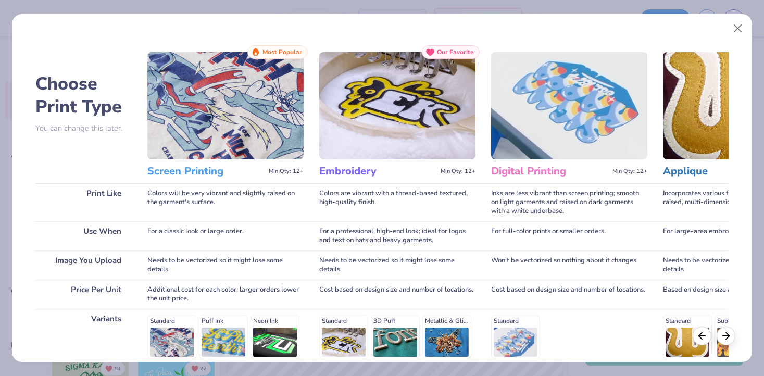
click at [219, 136] on img at bounding box center [225, 105] width 156 height 107
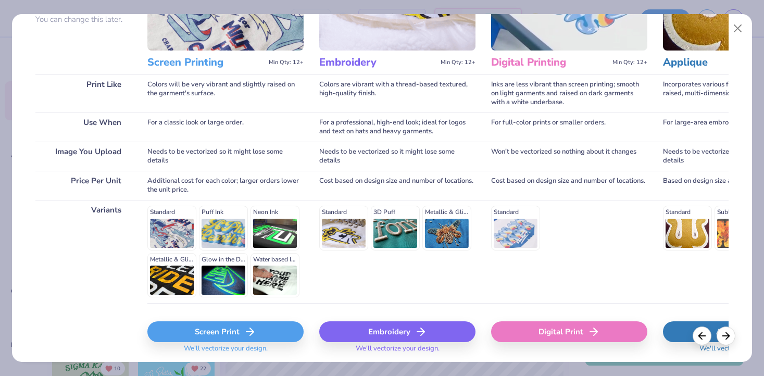
scroll to position [143, 0]
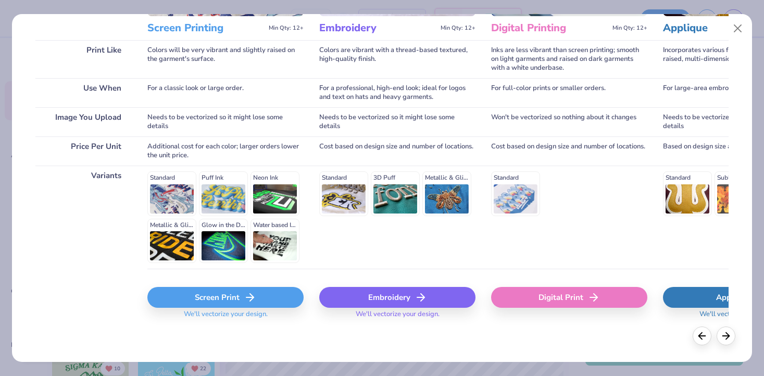
click at [242, 304] on div "Screen Print" at bounding box center [225, 297] width 156 height 21
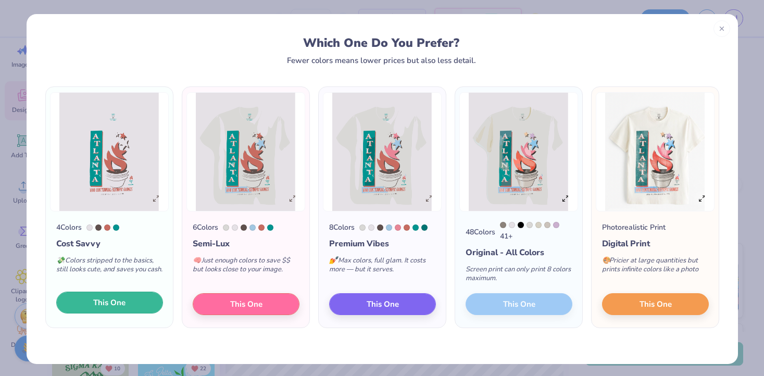
click at [84, 307] on button "This One" at bounding box center [109, 303] width 107 height 22
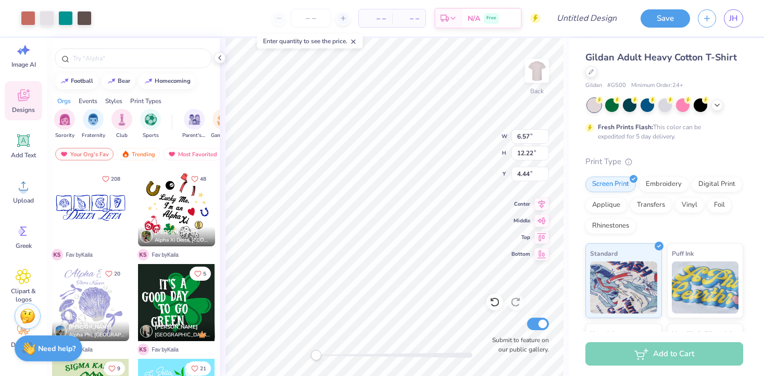
type input "4.44"
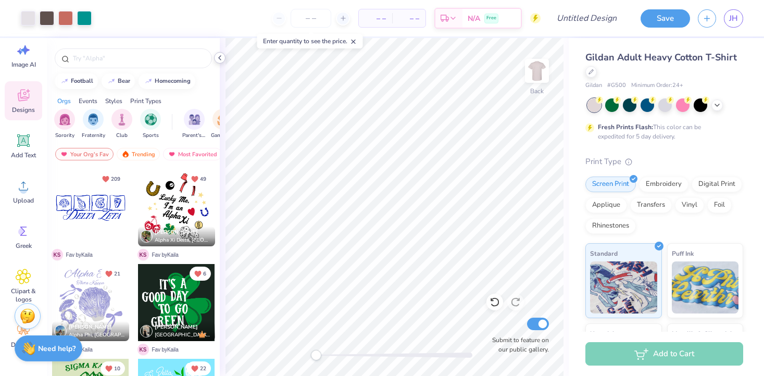
click at [221, 56] on icon at bounding box center [220, 58] width 8 height 8
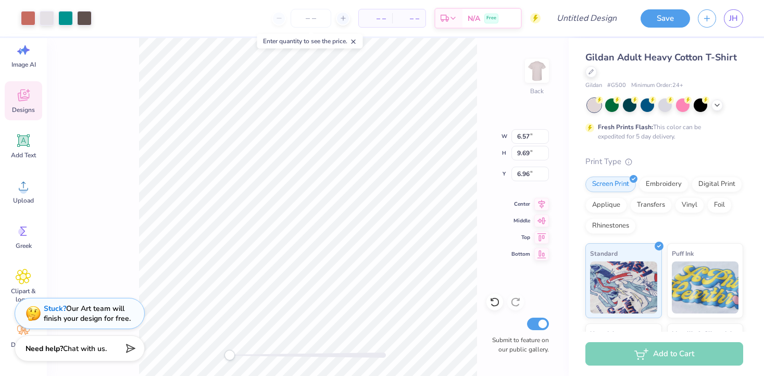
type input "8.94"
type input "14.21"
type input "4.54"
type input "10.93"
type input "15.36"
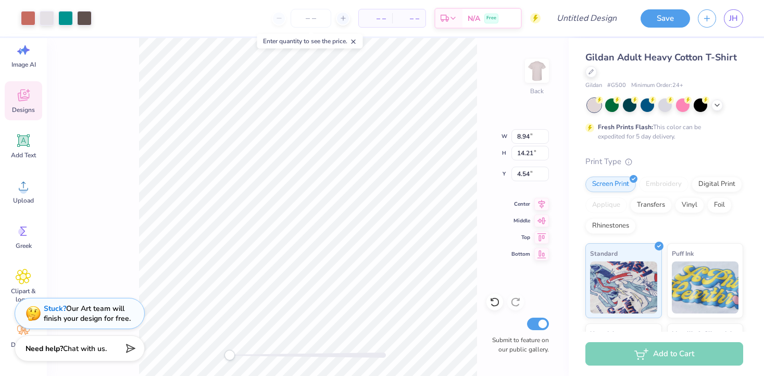
type input "3.44"
type input "9.92"
type input "14.24"
type input "4.54"
type input "10.47"
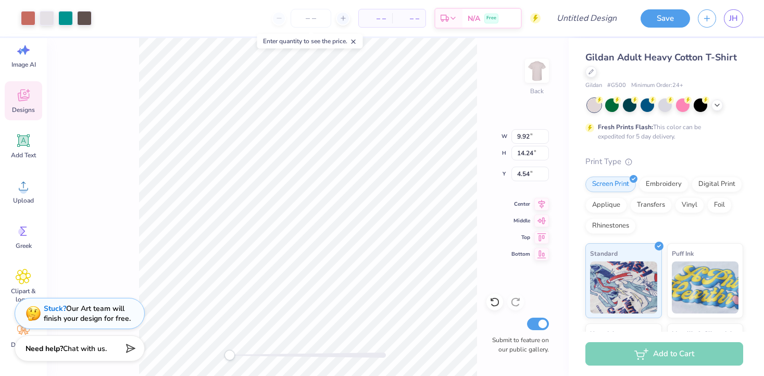
type input "15.09"
type input "3.66"
type input "2.71"
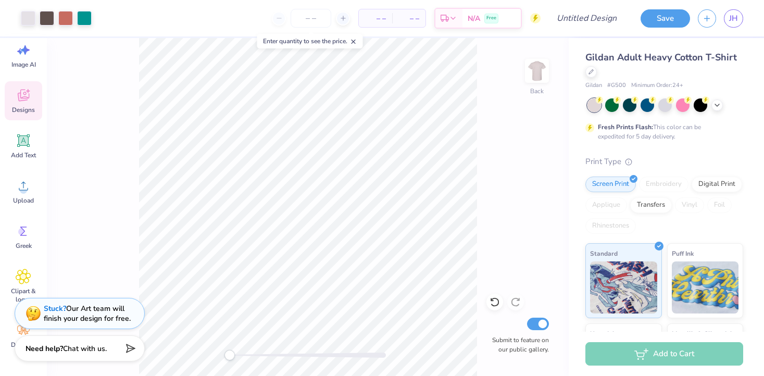
scroll to position [0, 0]
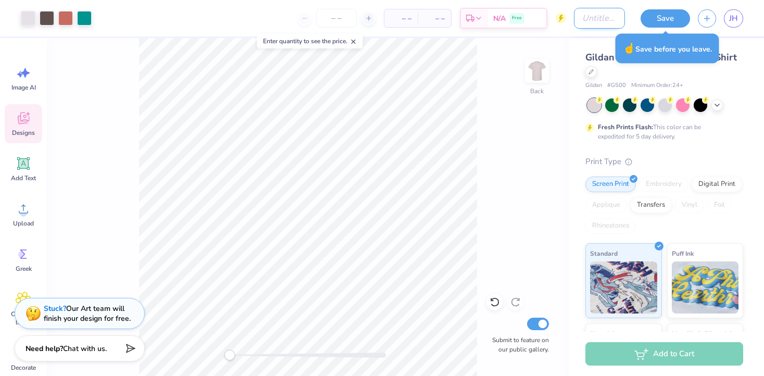
click at [584, 21] on input "Design Title" at bounding box center [599, 18] width 51 height 21
type input "KD Shamrock shirt 2025 - version 2"
click at [653, 17] on button "Save" at bounding box center [665, 17] width 49 height 18
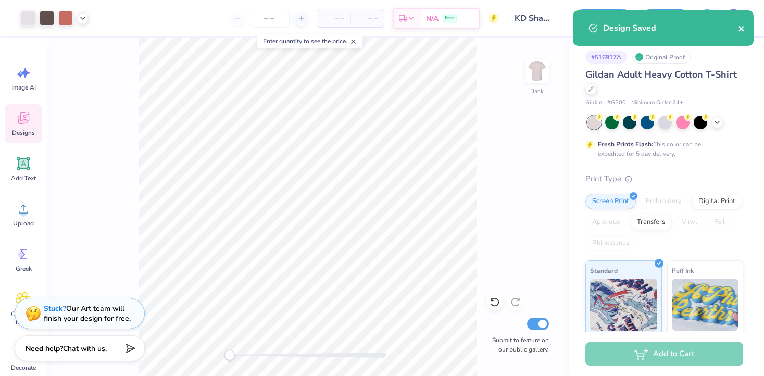
click at [741, 29] on icon "close" at bounding box center [741, 28] width 5 height 5
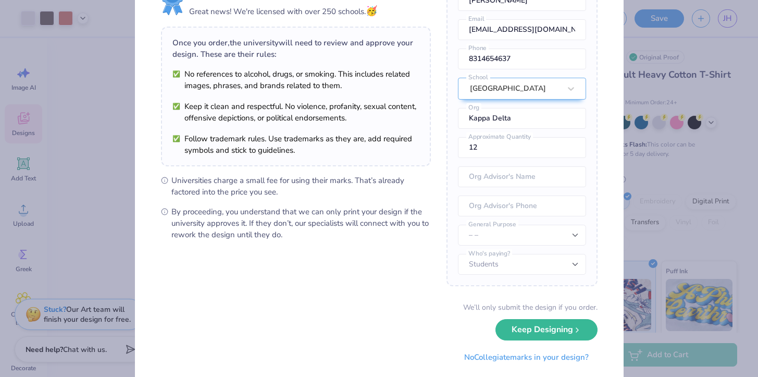
scroll to position [71, 0]
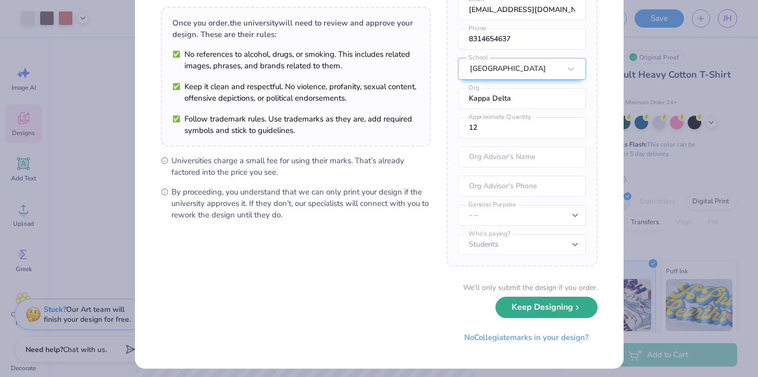
click at [534, 311] on button "Keep Designing" at bounding box center [546, 306] width 102 height 21
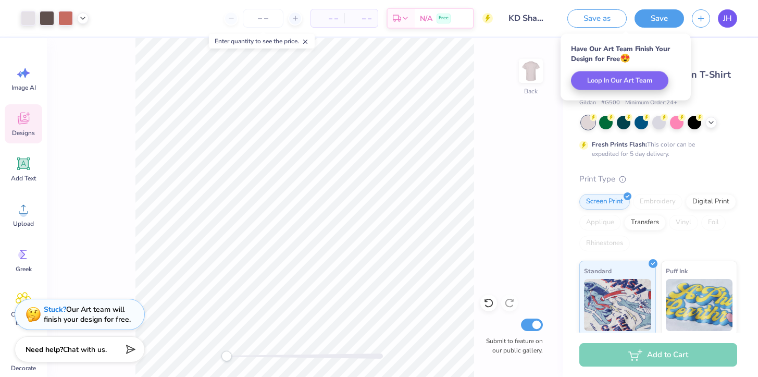
click at [722, 17] on link "JH" at bounding box center [727, 18] width 19 height 18
